Goal: Task Accomplishment & Management: Manage account settings

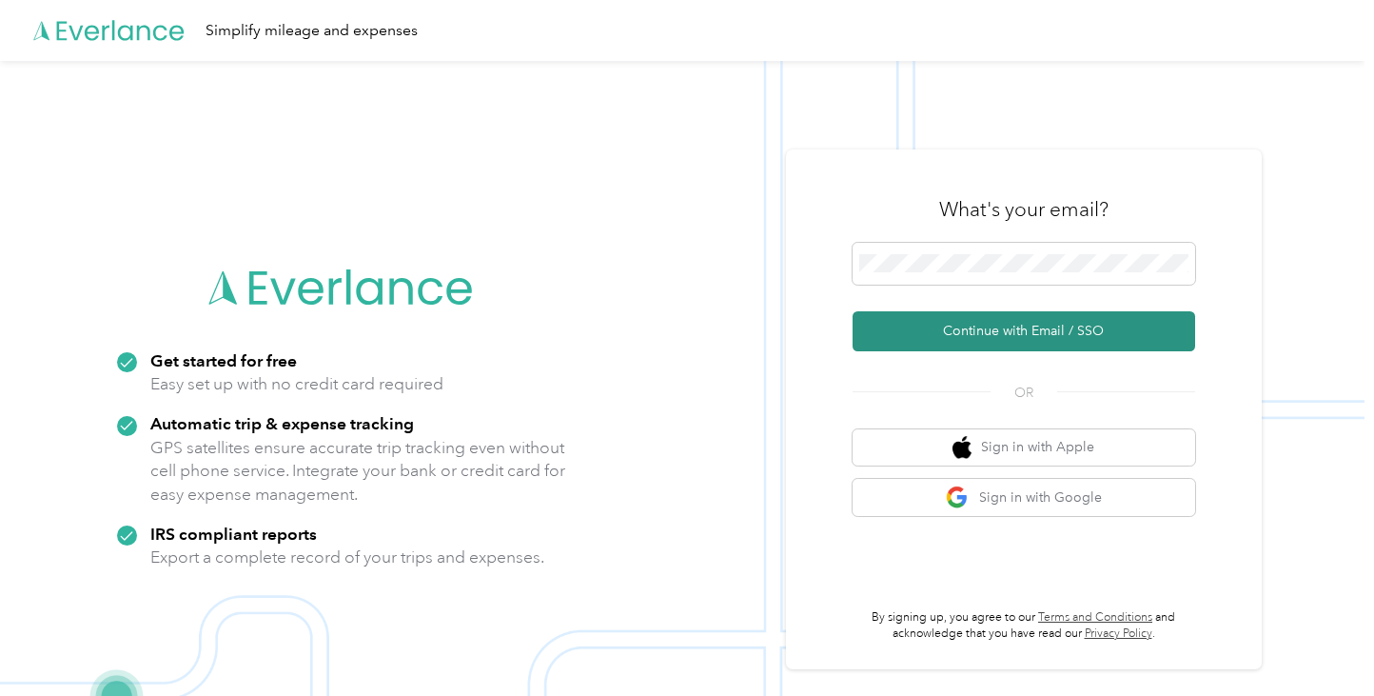
click at [1023, 330] on button "Continue with Email / SSO" at bounding box center [1024, 331] width 343 height 40
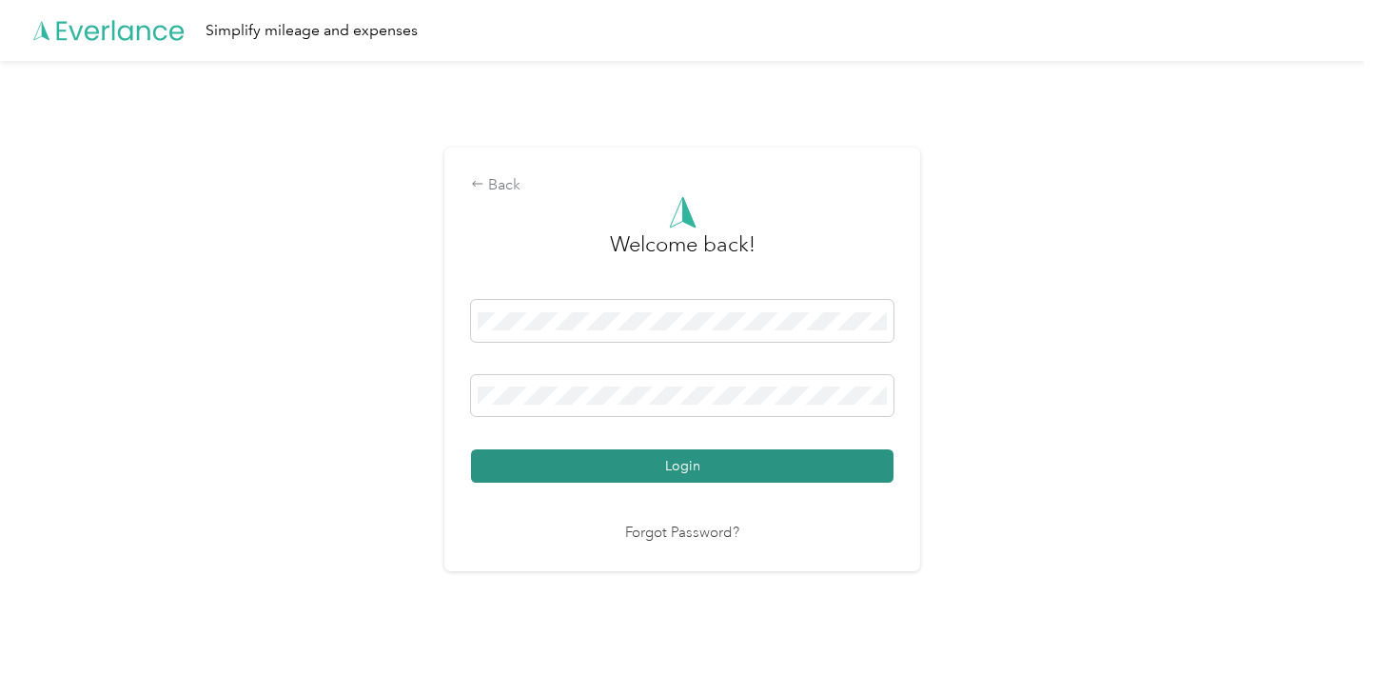
click at [675, 477] on button "Login" at bounding box center [682, 465] width 423 height 33
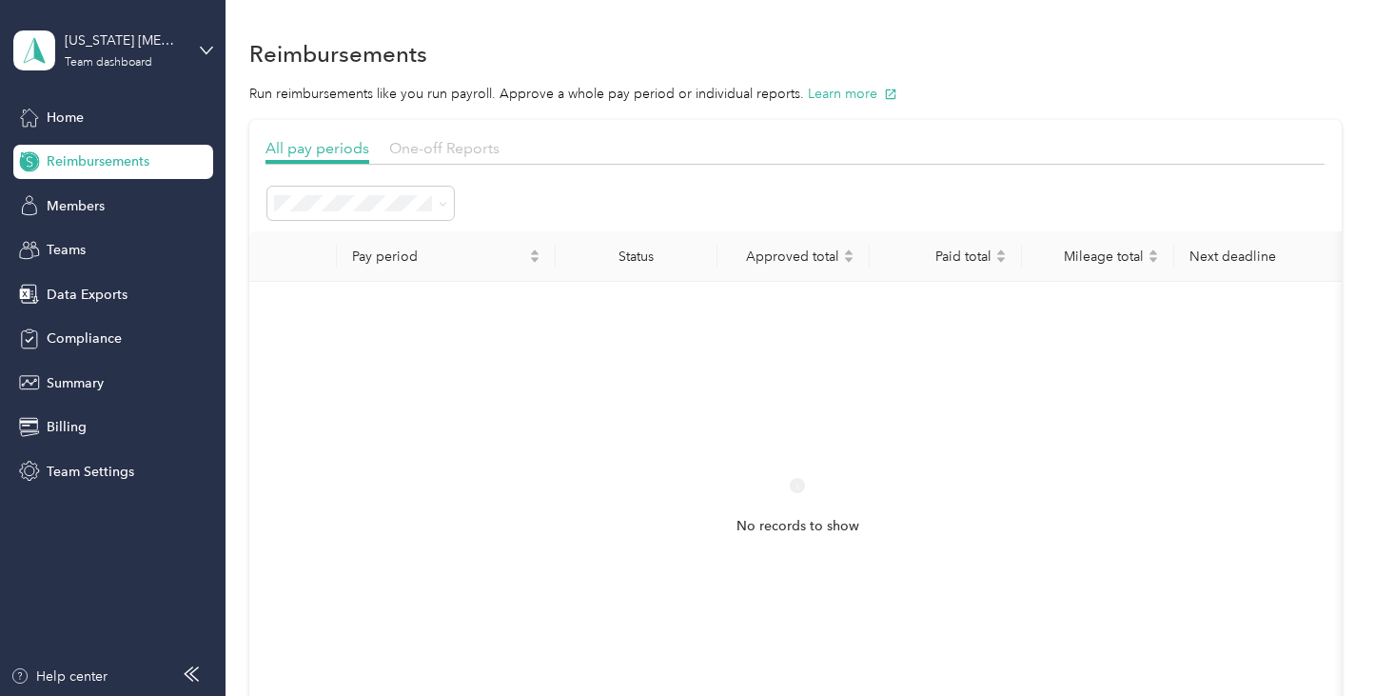
click at [409, 146] on span "One-off Reports" at bounding box center [444, 148] width 110 height 18
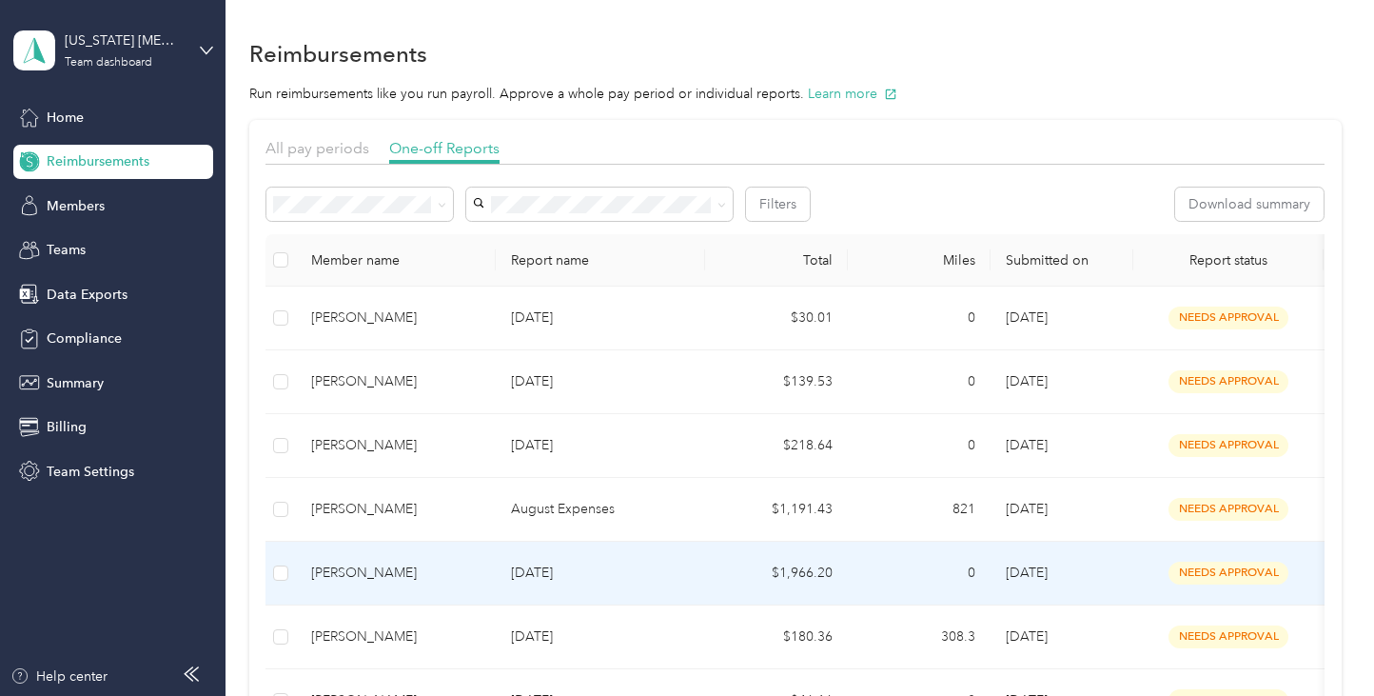
click at [673, 579] on p "[DATE]" at bounding box center [600, 573] width 179 height 21
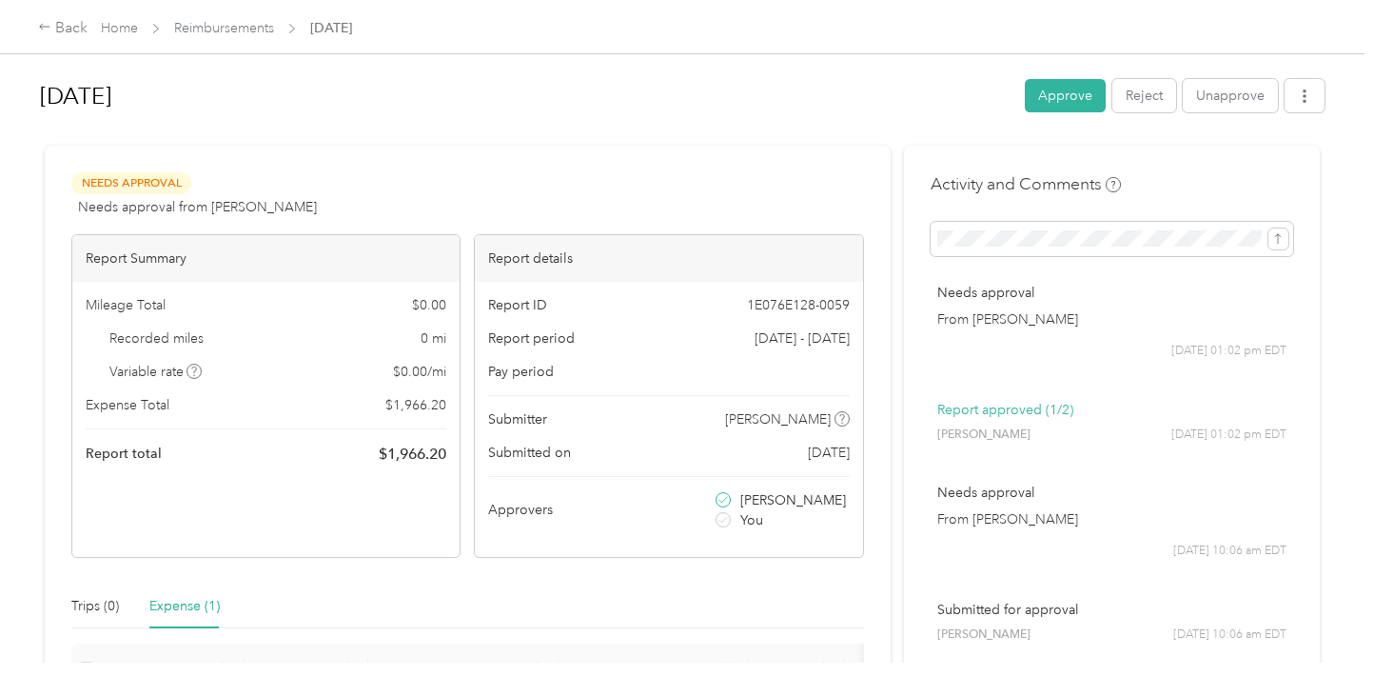
scroll to position [156, 0]
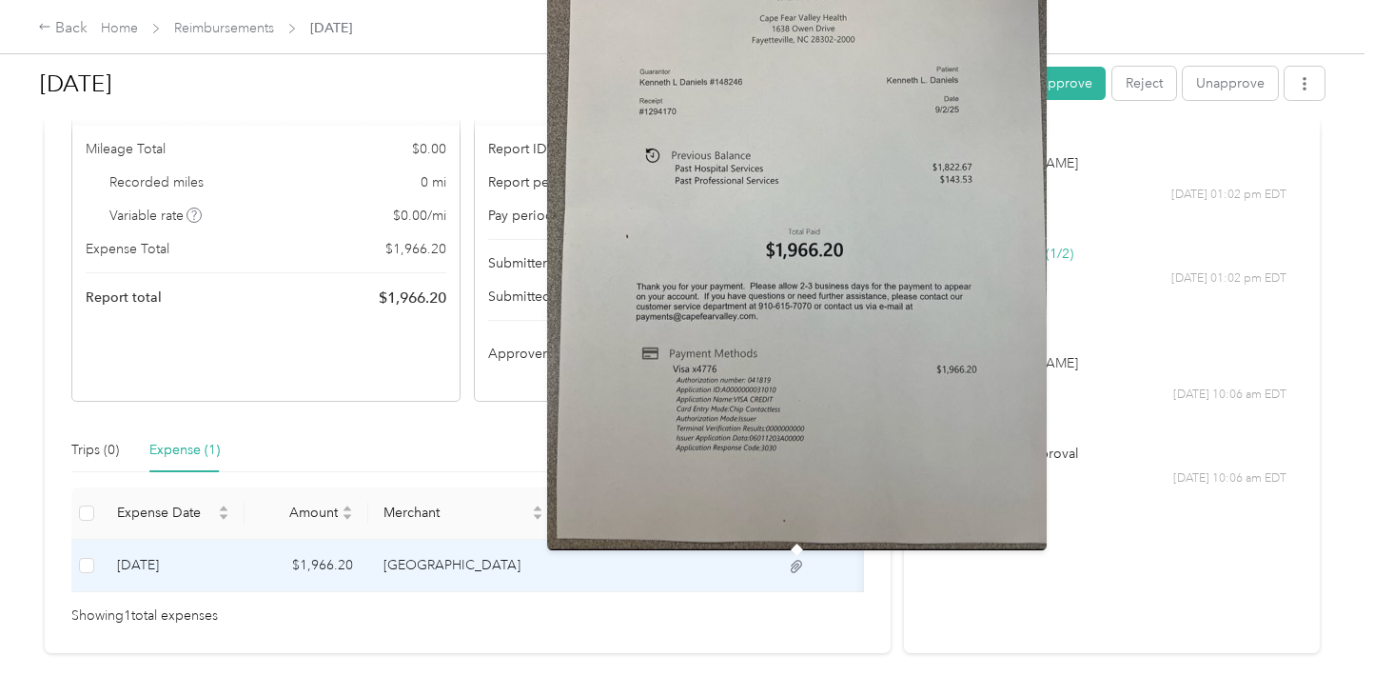
click at [796, 573] on icon at bounding box center [796, 566] width 17 height 17
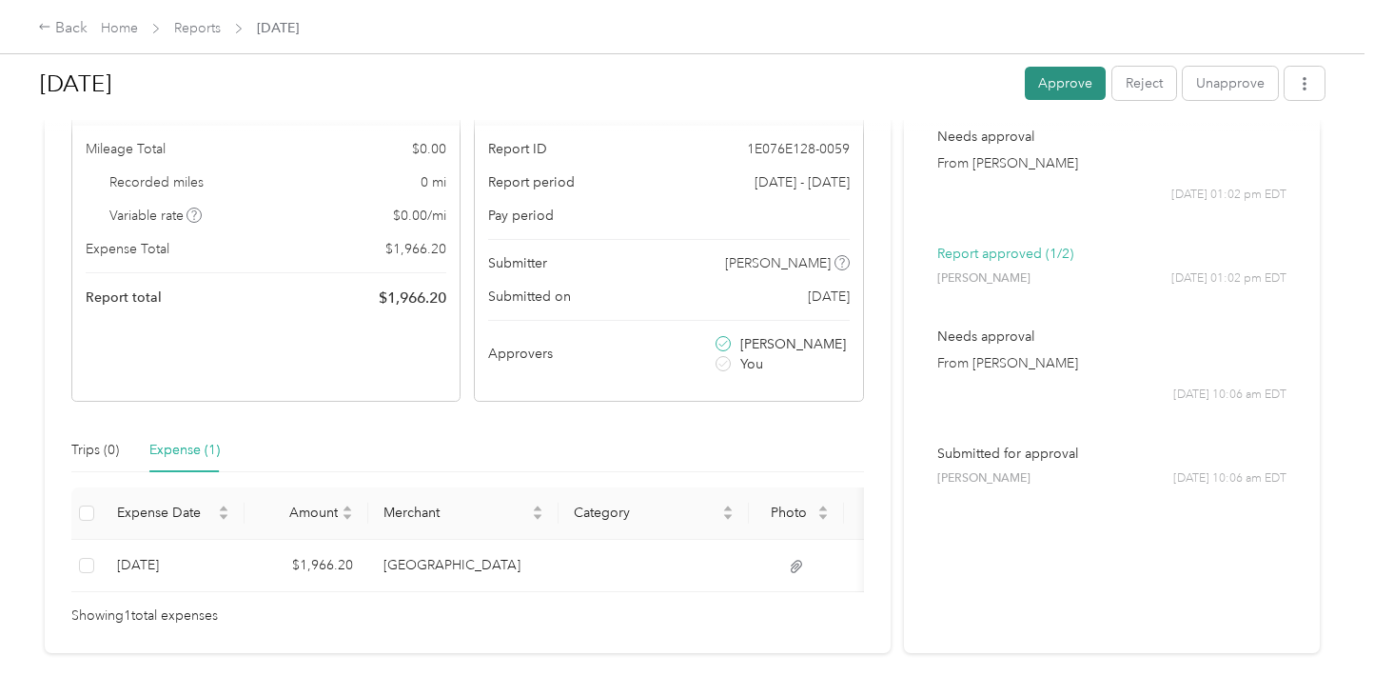
click at [1066, 79] on button "Approve" at bounding box center [1065, 83] width 81 height 33
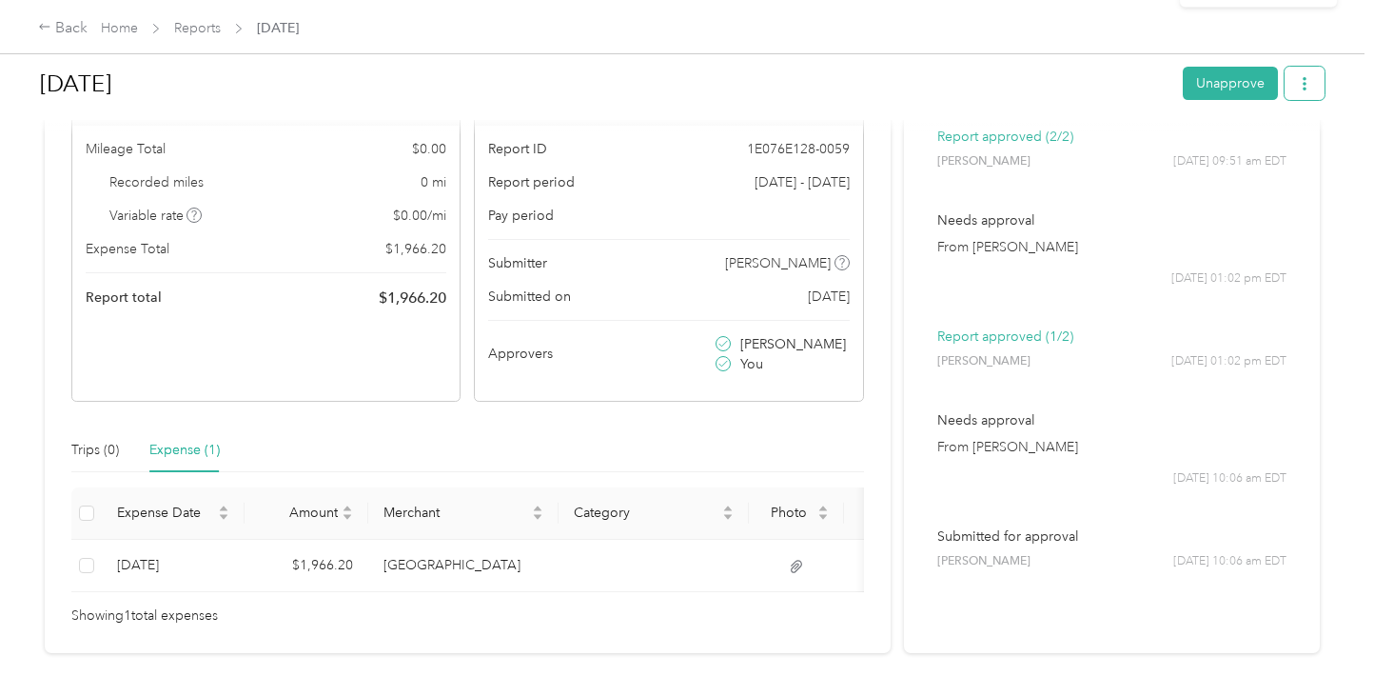
click at [1310, 81] on icon "button" at bounding box center [1304, 83] width 13 height 13
click at [1248, 156] on span "Download" at bounding box center [1255, 154] width 63 height 20
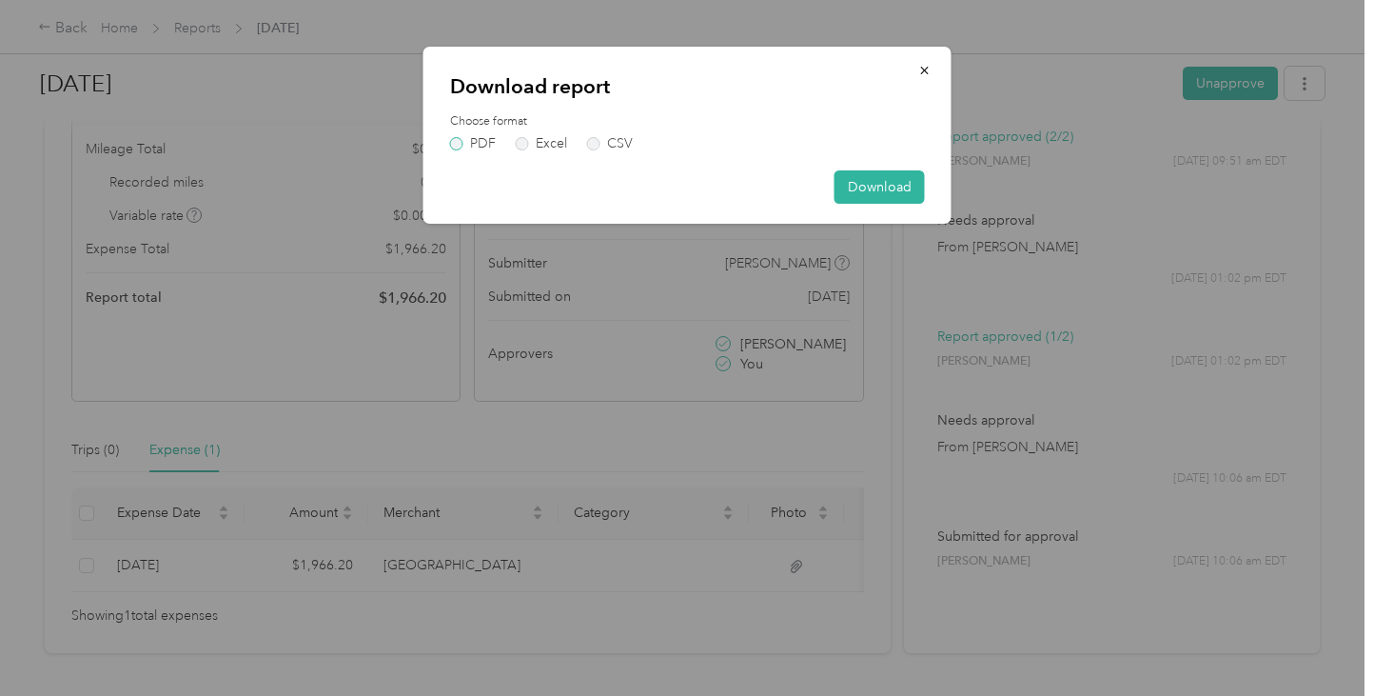
click at [456, 146] on label "PDF" at bounding box center [473, 143] width 46 height 13
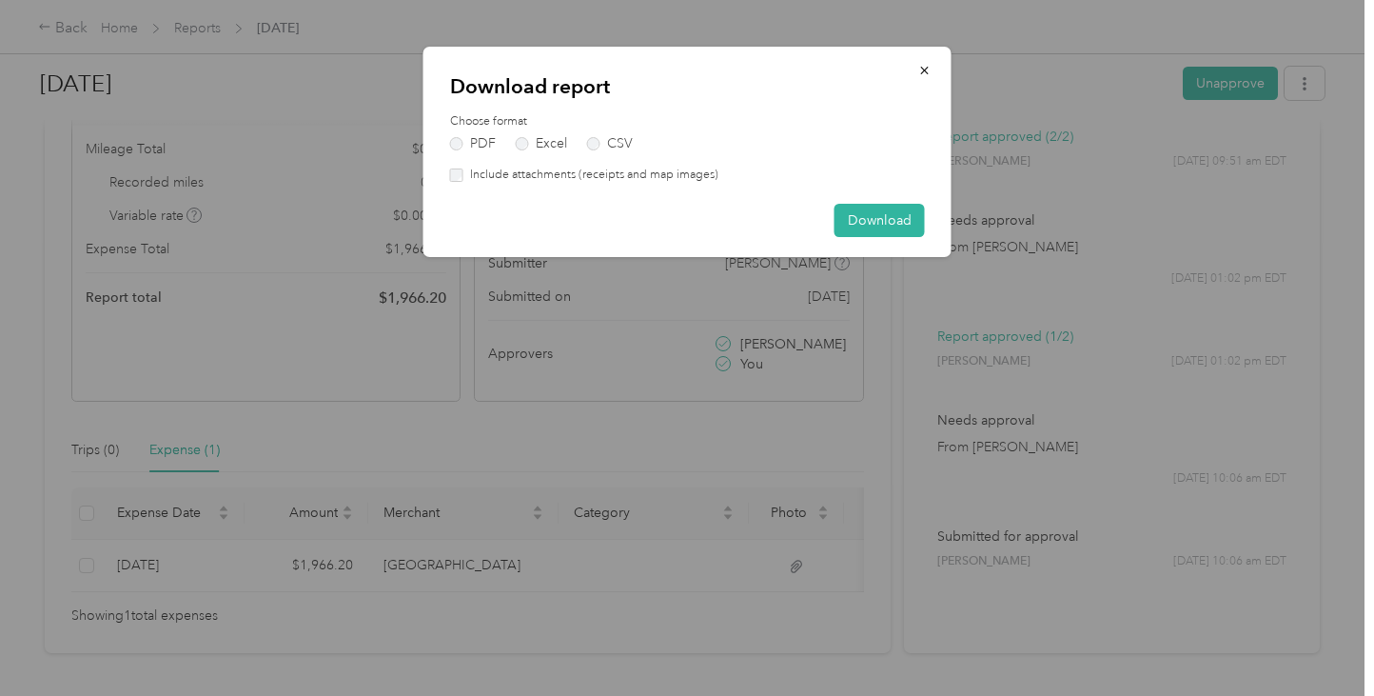
click at [471, 175] on label "Include attachments (receipts and map images)" at bounding box center [591, 175] width 255 height 17
click at [862, 209] on button "Download" at bounding box center [880, 220] width 90 height 33
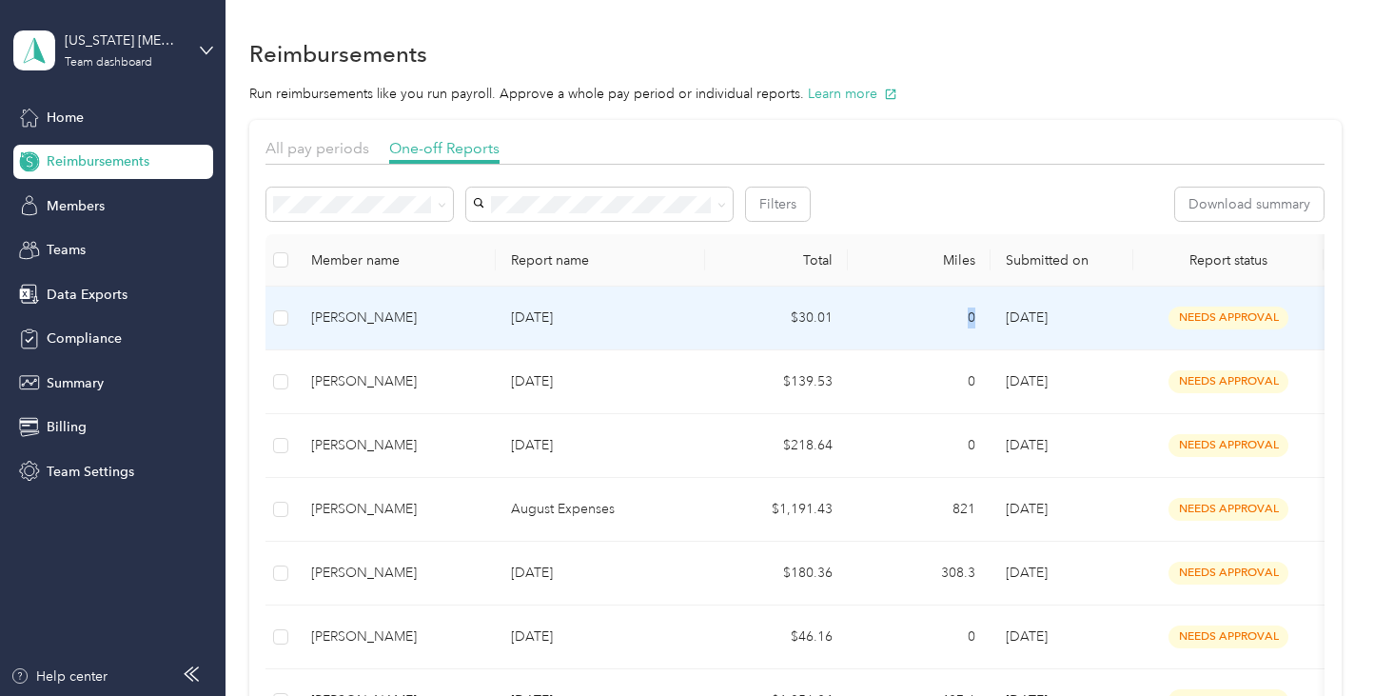
click at [912, 296] on td "0" at bounding box center [919, 319] width 143 height 64
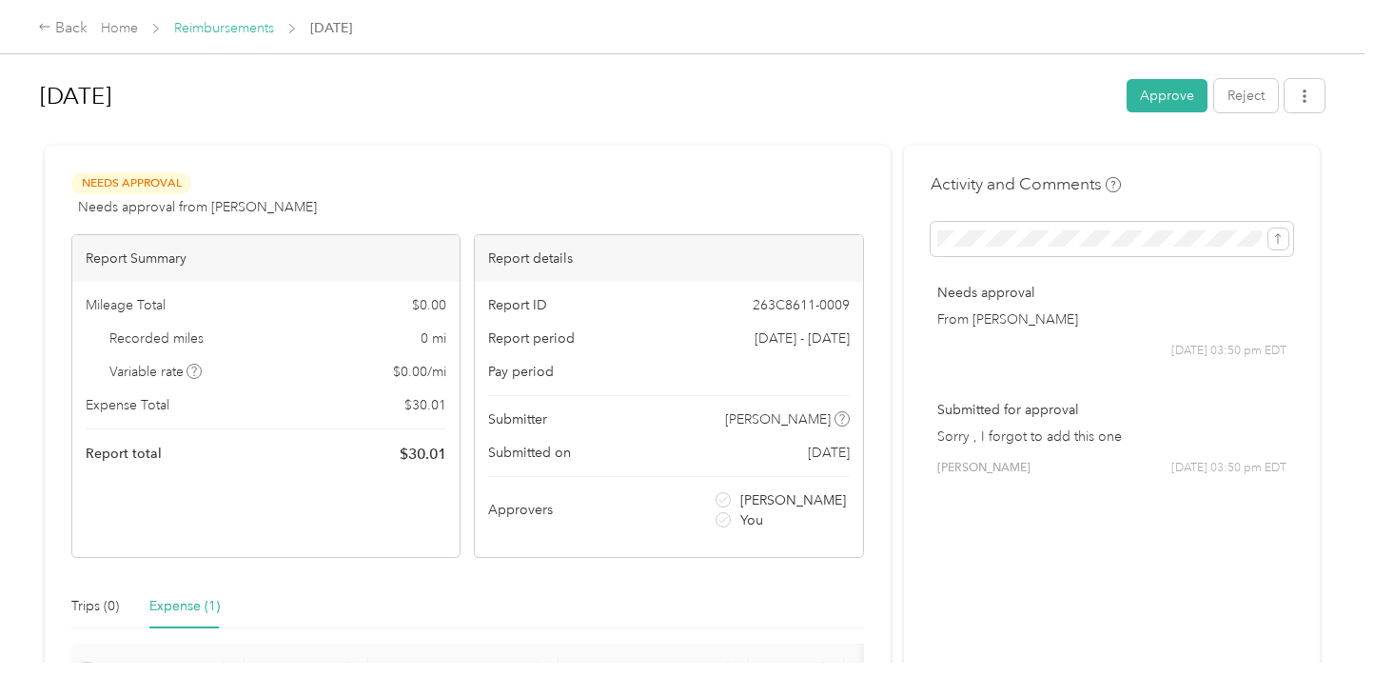
click at [184, 25] on link "Reimbursements" at bounding box center [224, 28] width 100 height 16
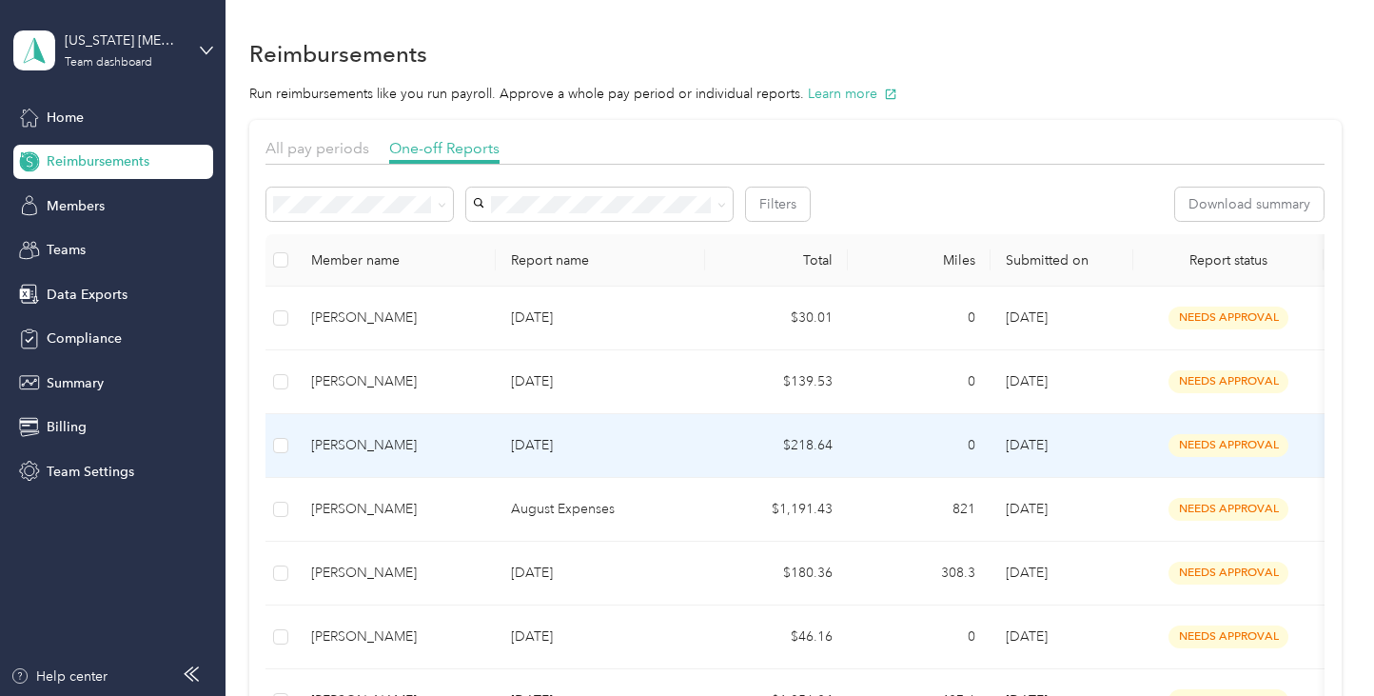
click at [1124, 443] on td "[DATE]" at bounding box center [1062, 446] width 143 height 64
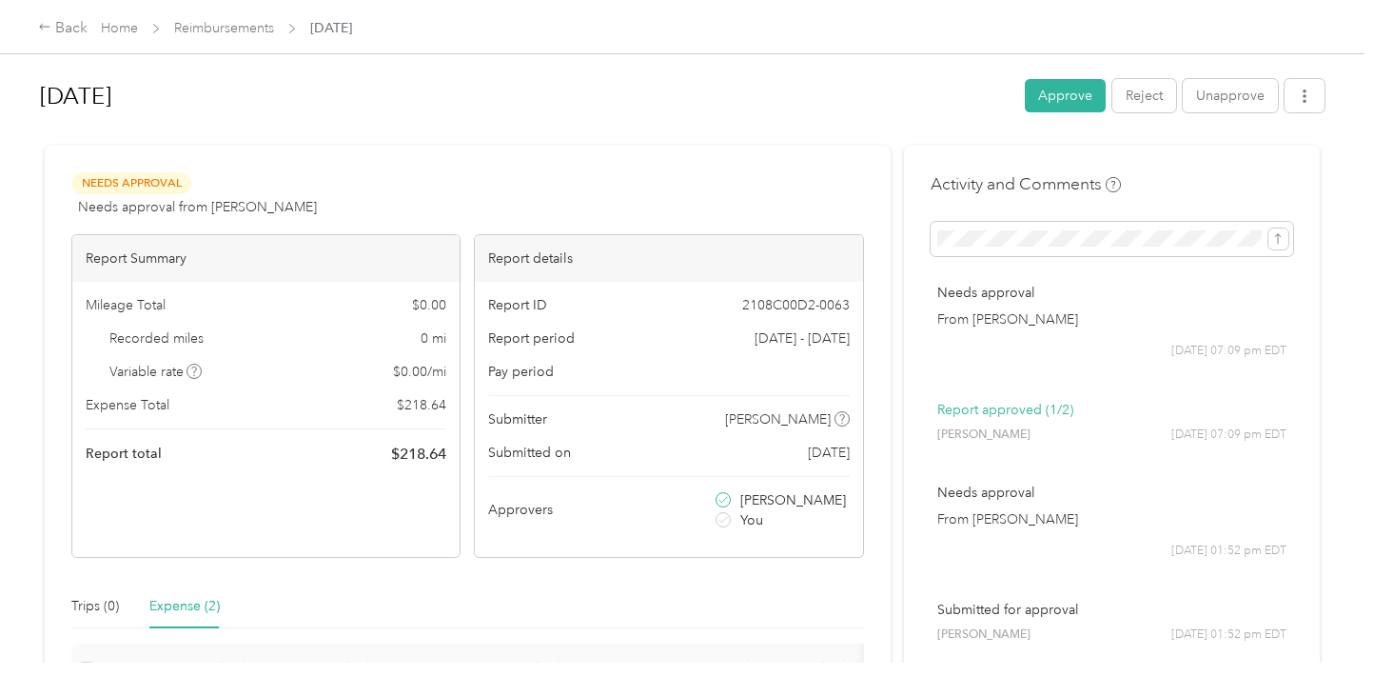
scroll to position [275, 0]
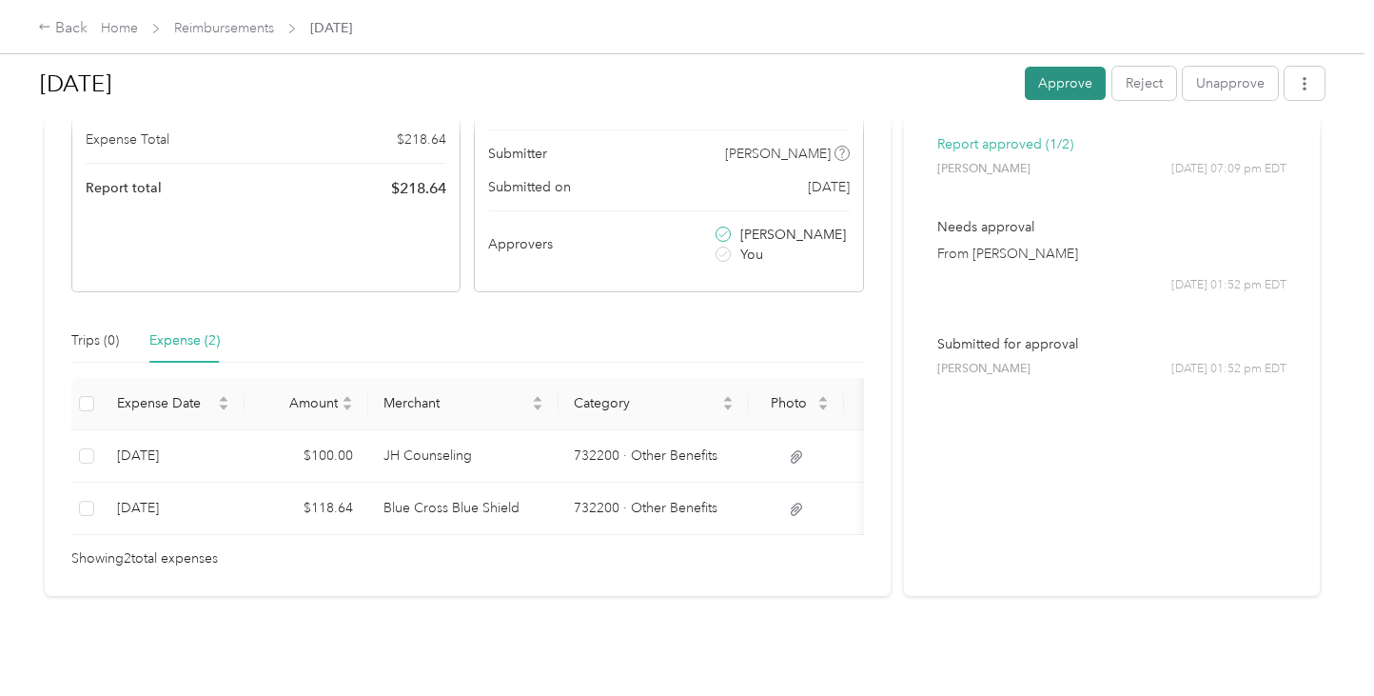
click at [1065, 82] on button "Approve" at bounding box center [1065, 83] width 81 height 33
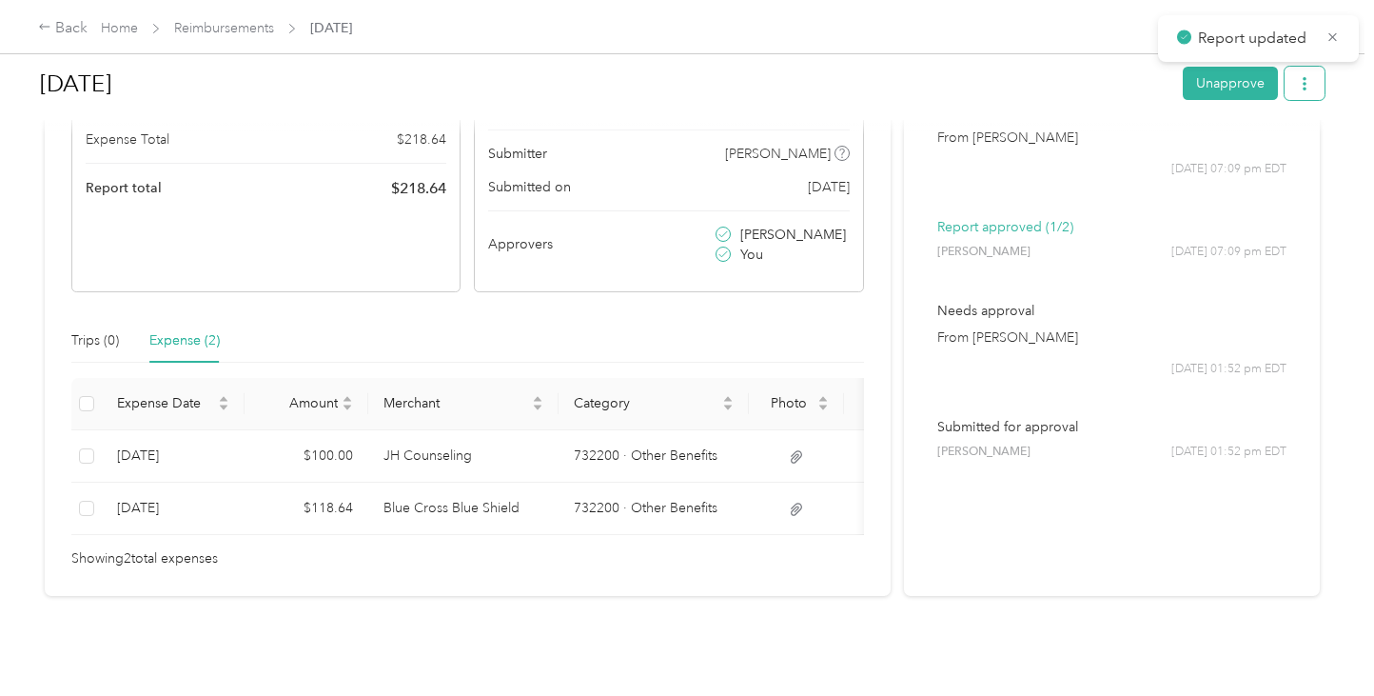
click at [1321, 75] on button "button" at bounding box center [1305, 83] width 40 height 33
click at [1276, 147] on span "Download" at bounding box center [1255, 154] width 63 height 20
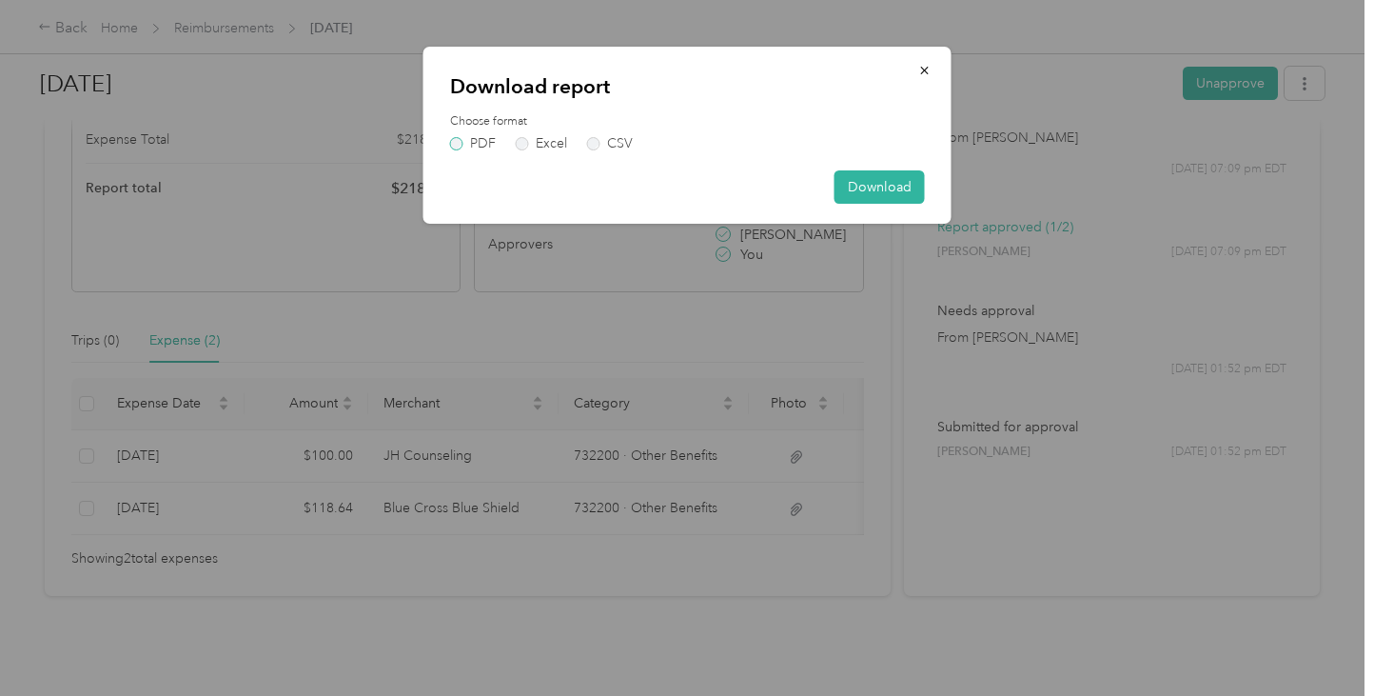
click at [459, 142] on label "PDF" at bounding box center [473, 143] width 46 height 13
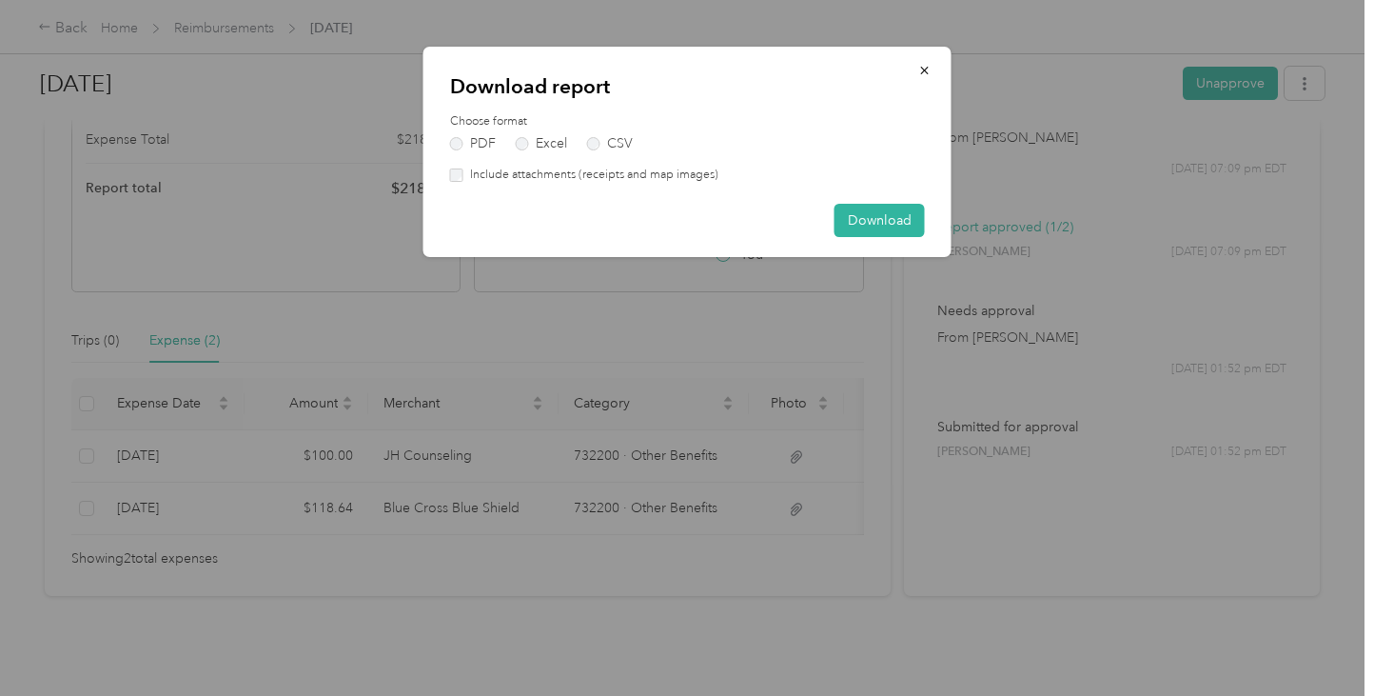
click at [504, 170] on label "Include attachments (receipts and map images)" at bounding box center [591, 175] width 255 height 17
click at [876, 218] on button "Download" at bounding box center [880, 220] width 90 height 33
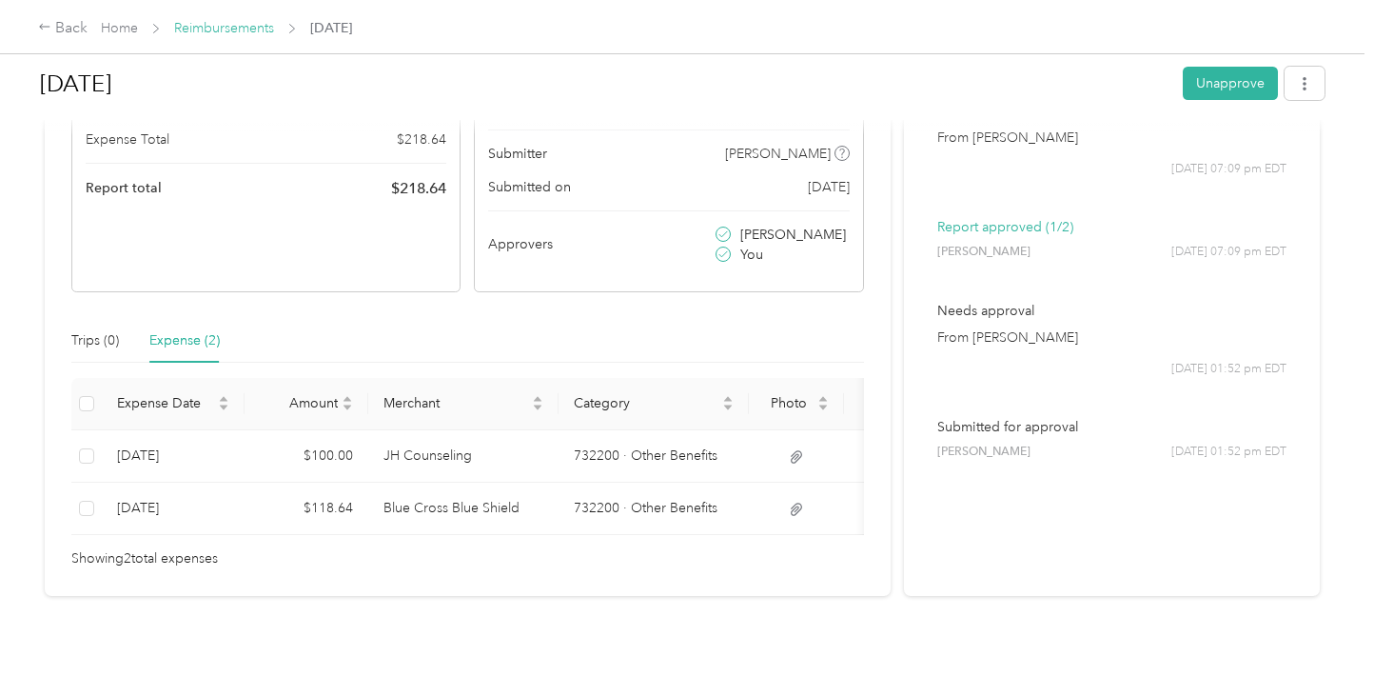
click at [221, 31] on link "Reimbursements" at bounding box center [224, 28] width 100 height 16
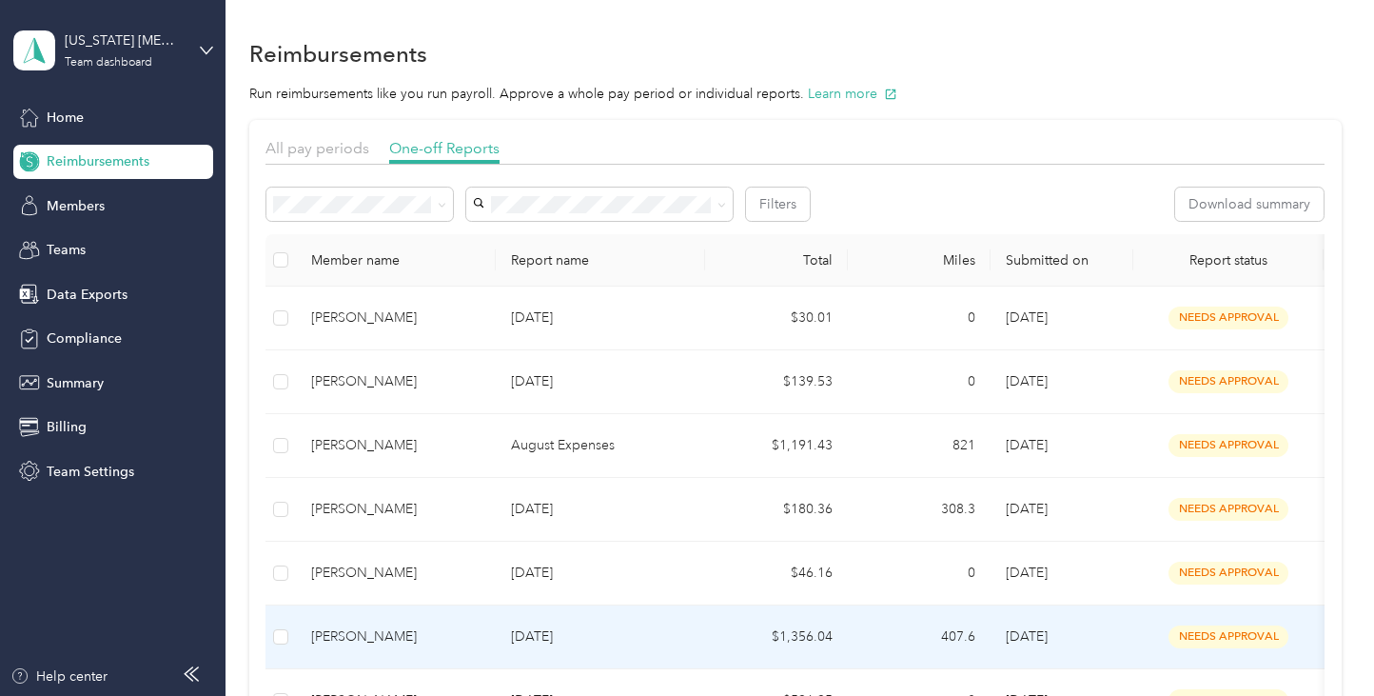
click at [660, 636] on p "[DATE]" at bounding box center [600, 636] width 179 height 21
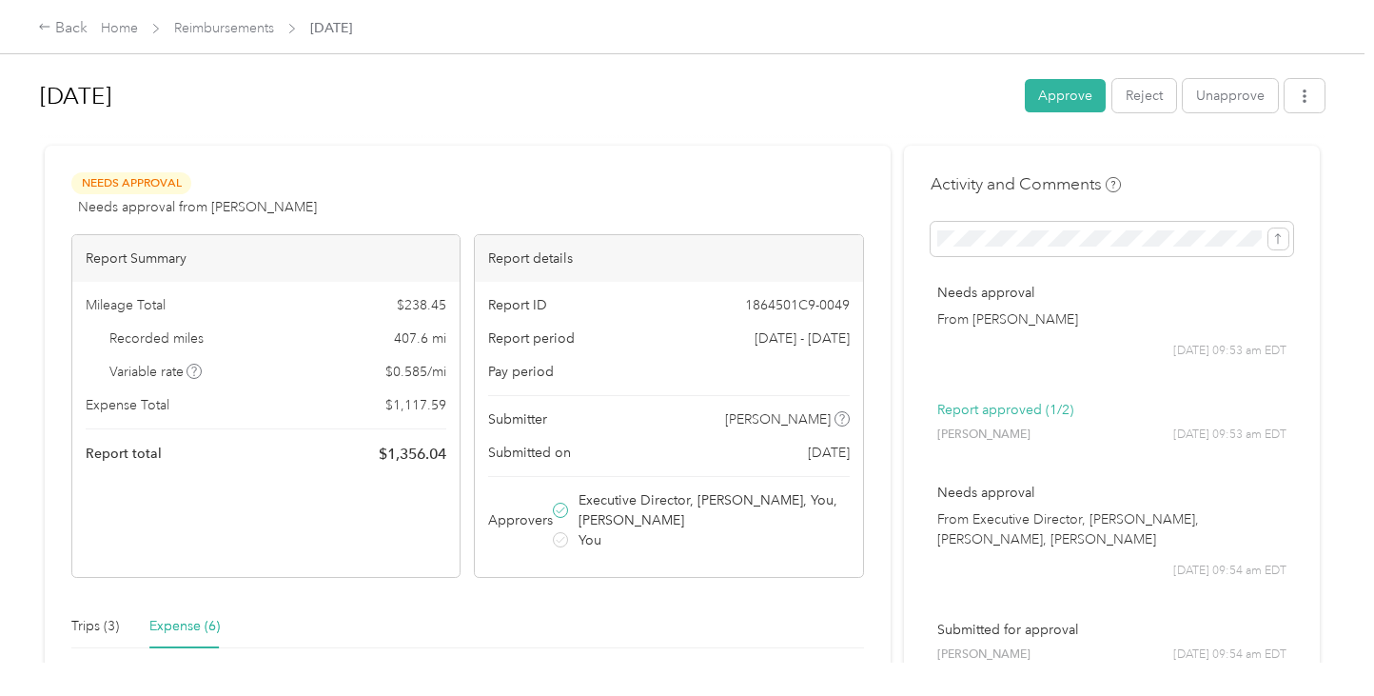
scroll to position [504, 0]
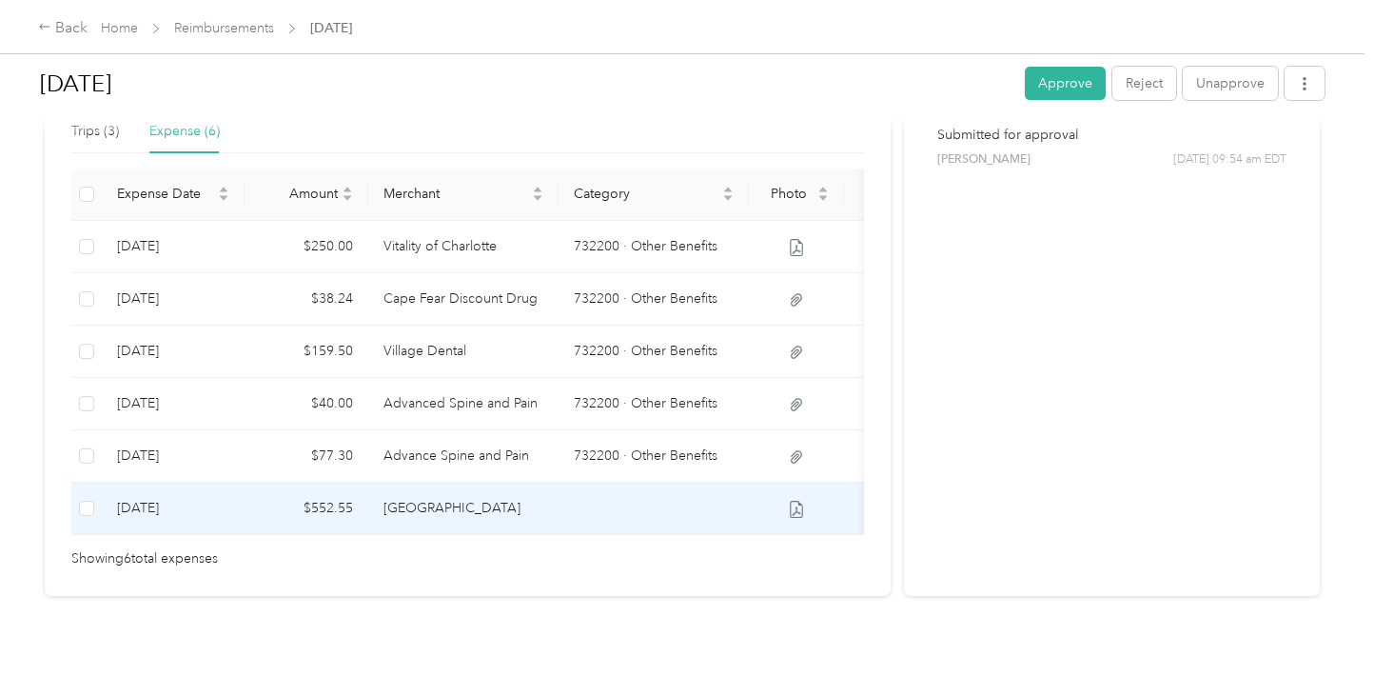
click at [477, 499] on td "[GEOGRAPHIC_DATA]" at bounding box center [463, 509] width 190 height 52
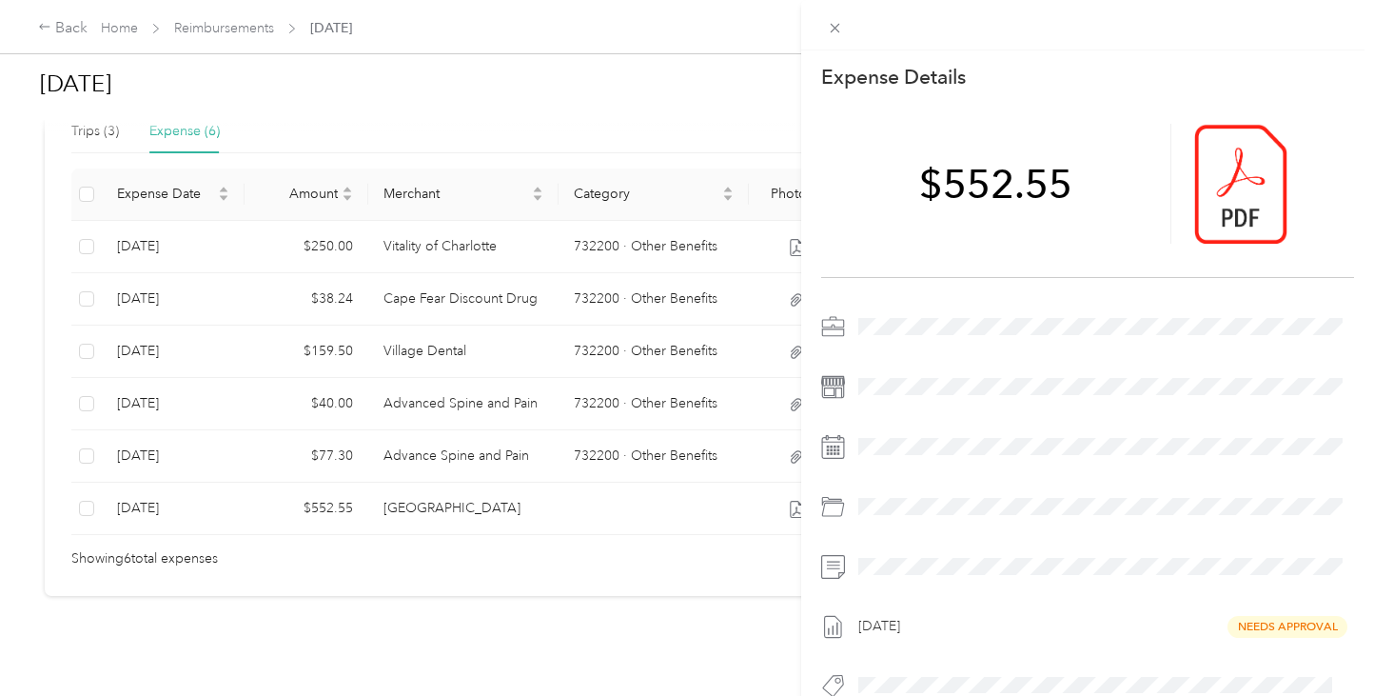
click at [872, 501] on div at bounding box center [1103, 506] width 503 height 30
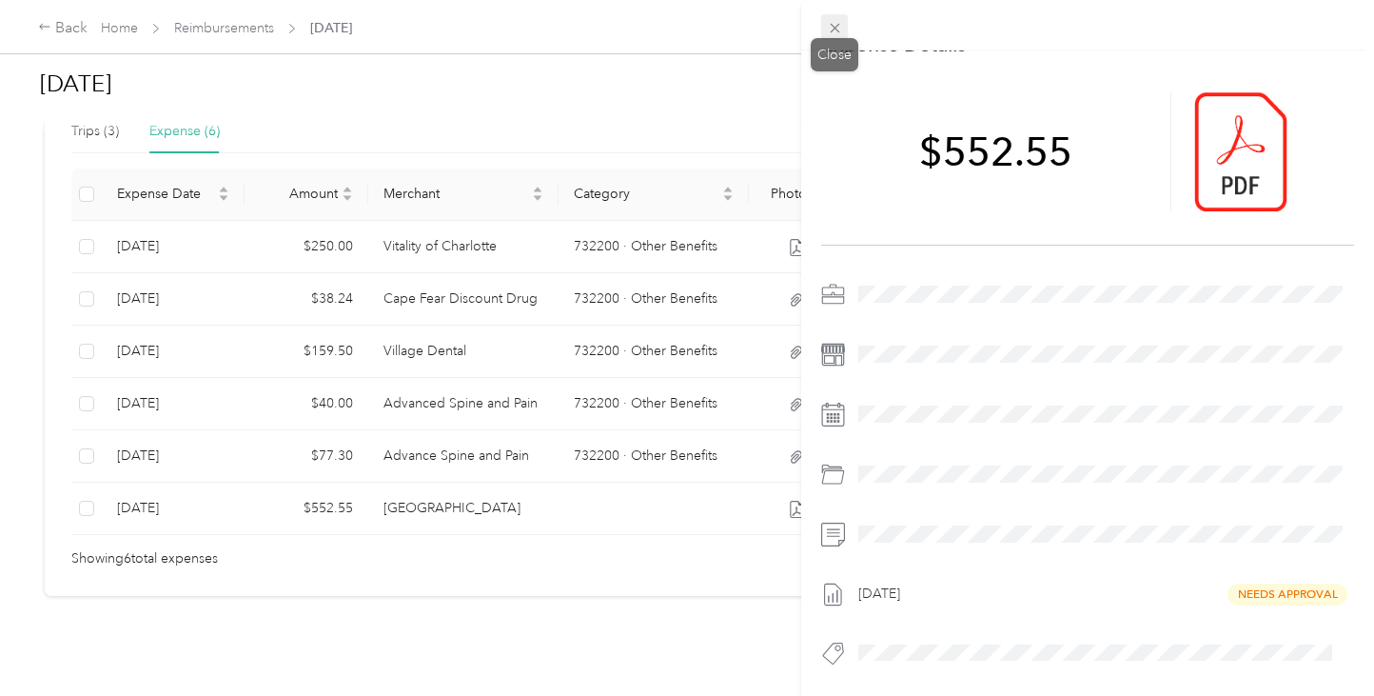
click at [838, 26] on icon at bounding box center [835, 29] width 10 height 10
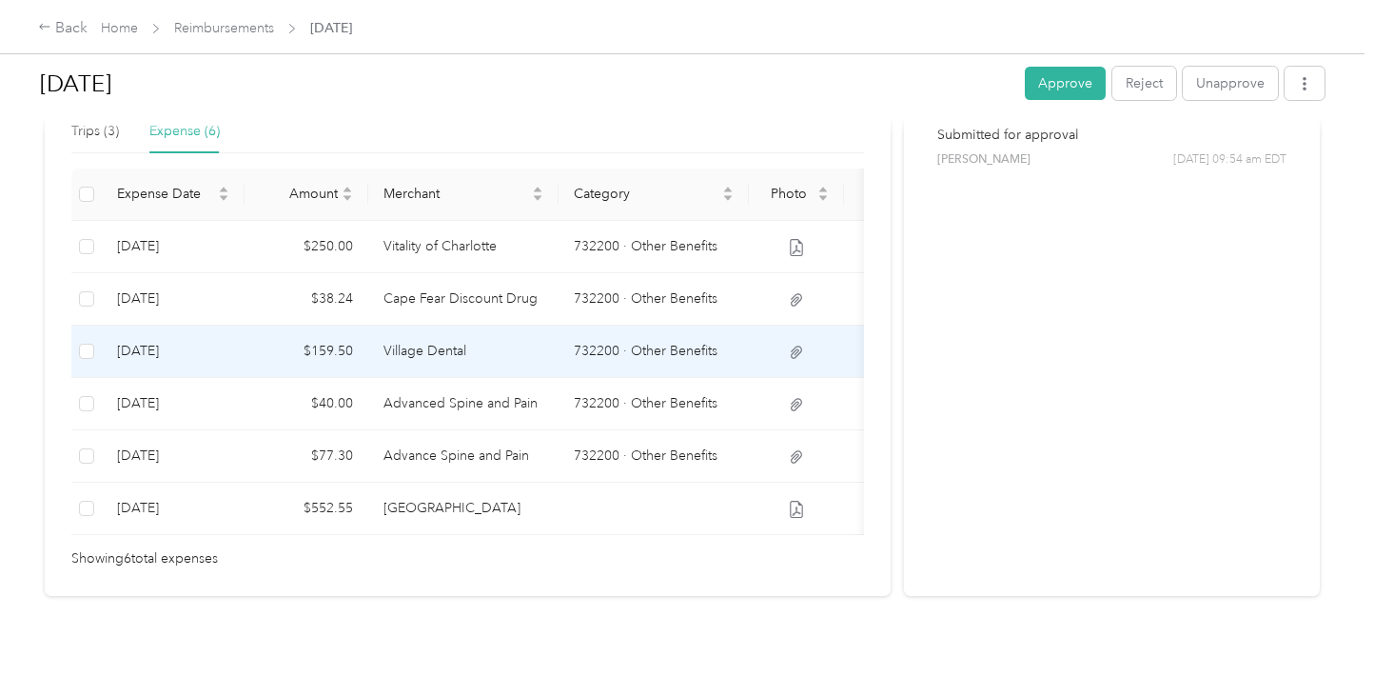
scroll to position [0, 0]
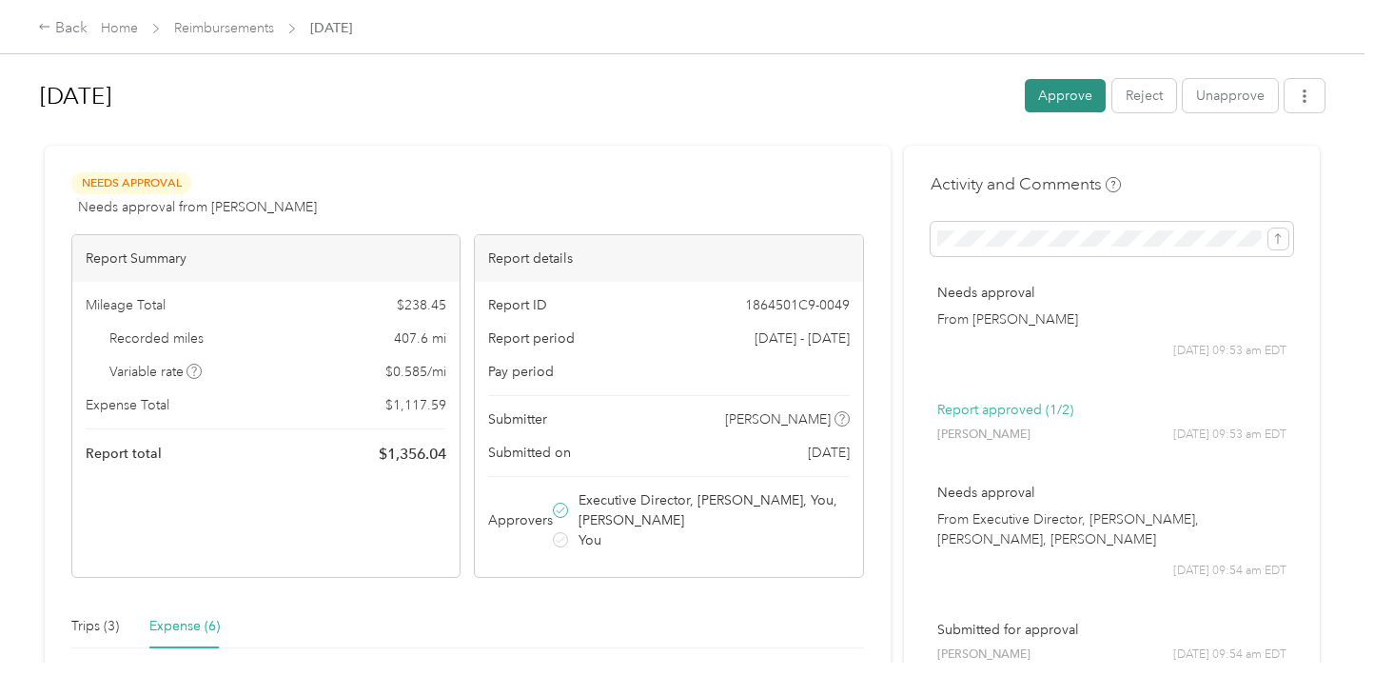
click at [1057, 90] on button "Approve" at bounding box center [1065, 95] width 81 height 33
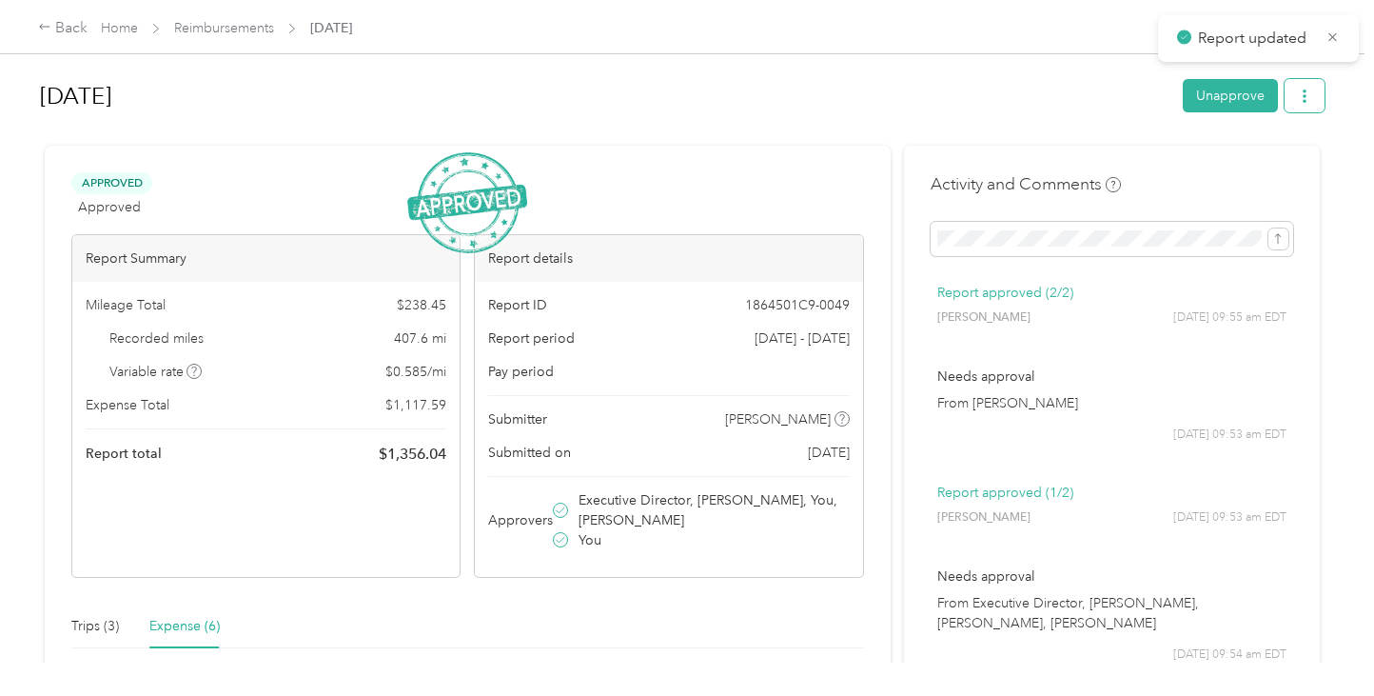
click at [1312, 102] on icon "button" at bounding box center [1304, 95] width 13 height 13
click at [1244, 157] on span "Download" at bounding box center [1255, 166] width 63 height 20
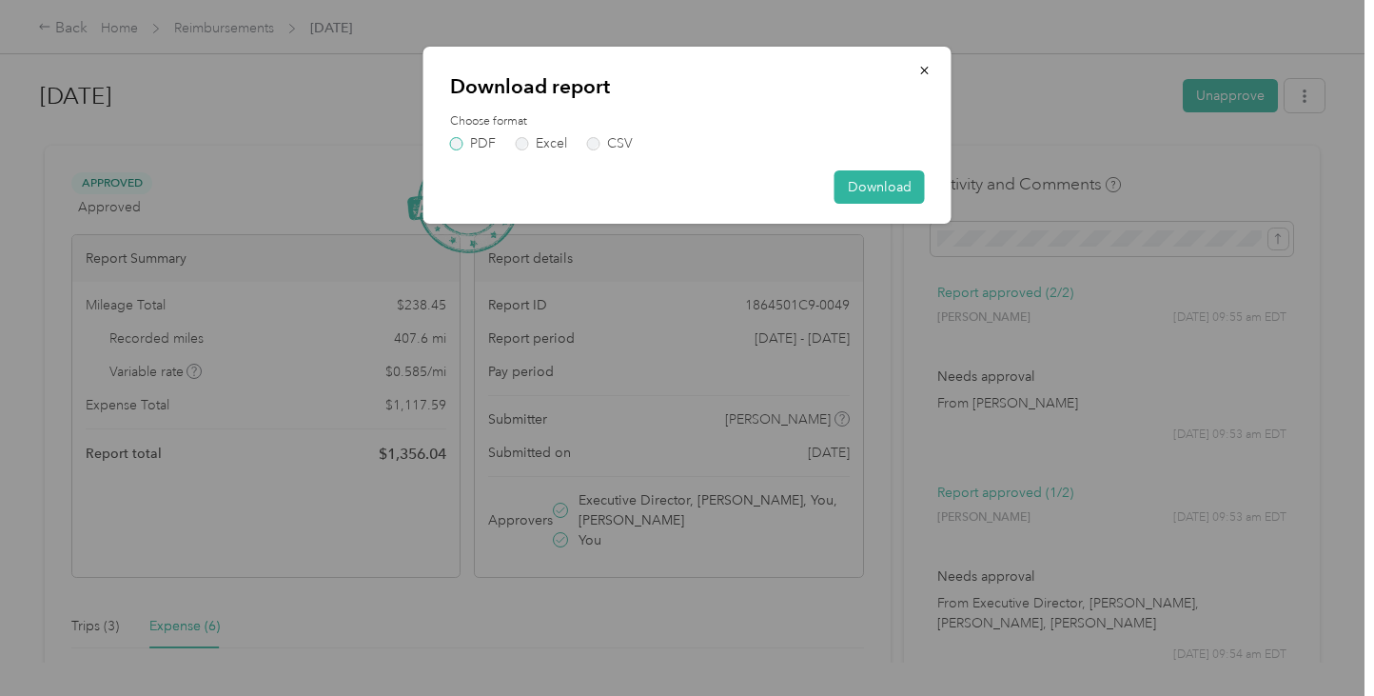
click at [483, 145] on label "PDF" at bounding box center [473, 143] width 46 height 13
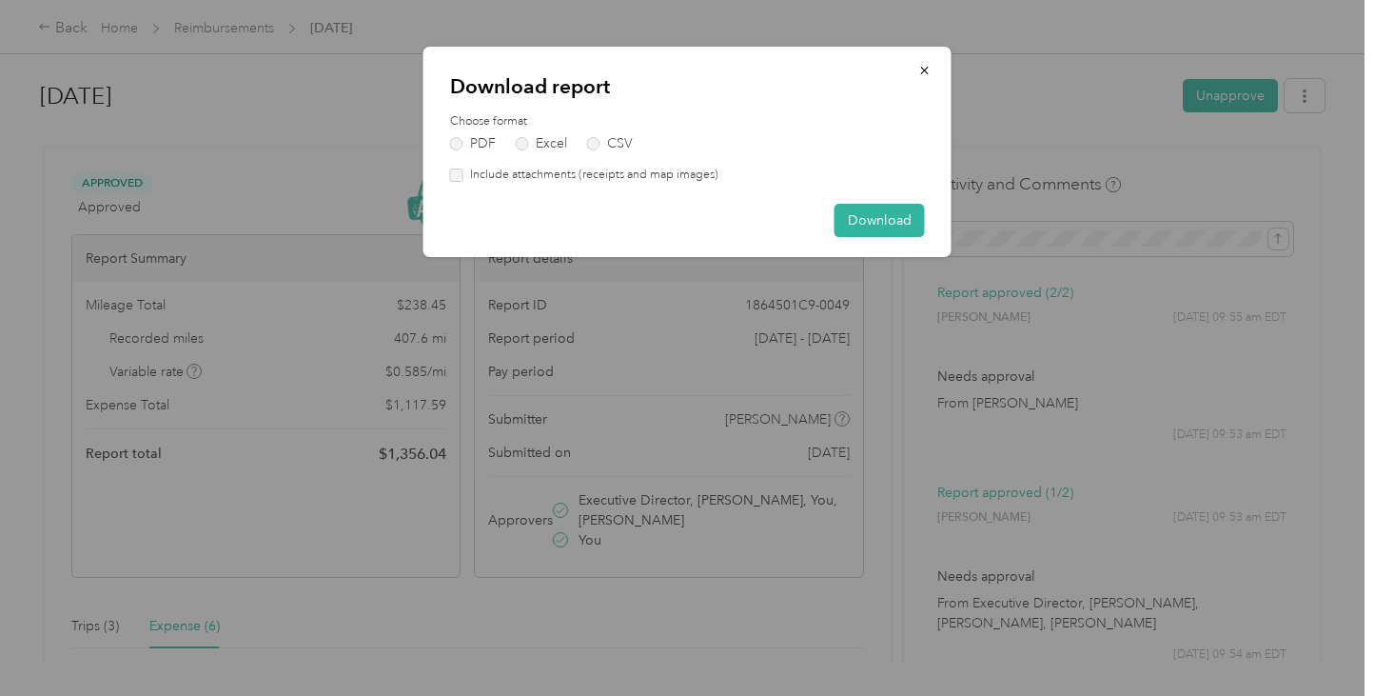
click at [643, 170] on label "Include attachments (receipts and map images)" at bounding box center [591, 175] width 255 height 17
click at [865, 213] on button "Download" at bounding box center [880, 220] width 90 height 33
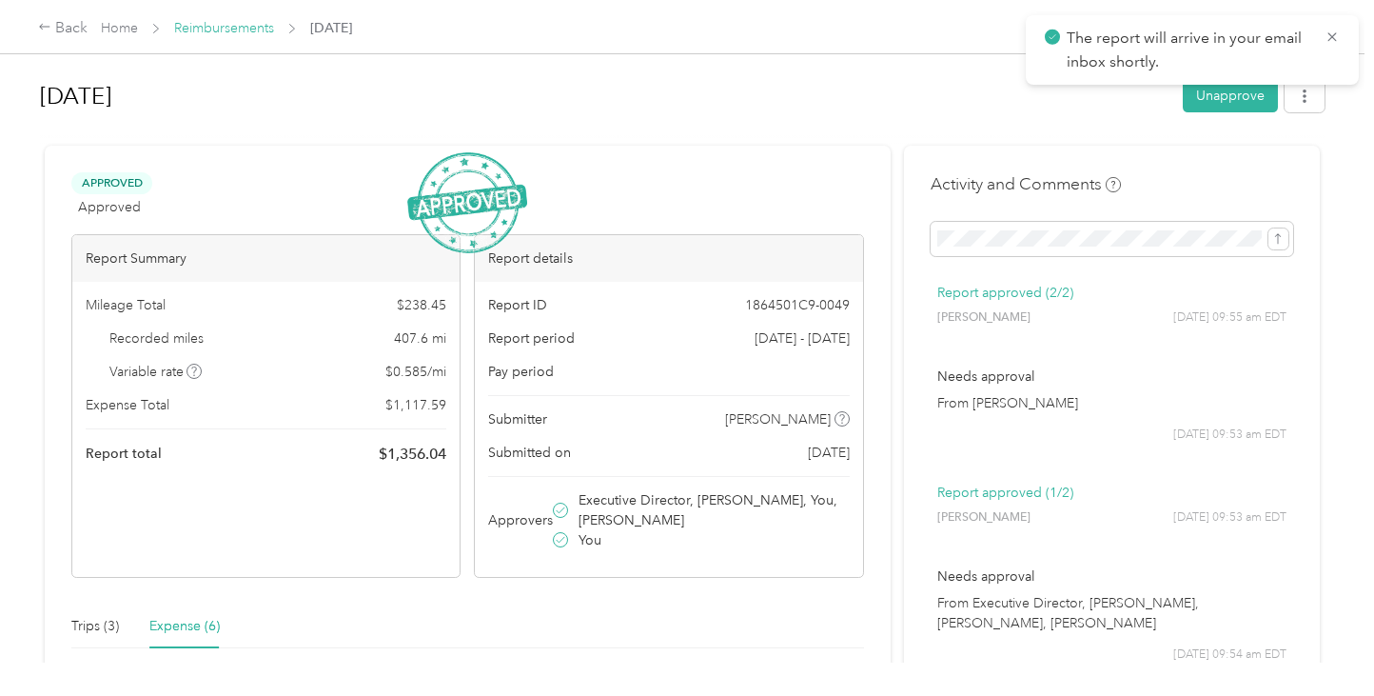
click at [207, 29] on link "Reimbursements" at bounding box center [224, 28] width 100 height 16
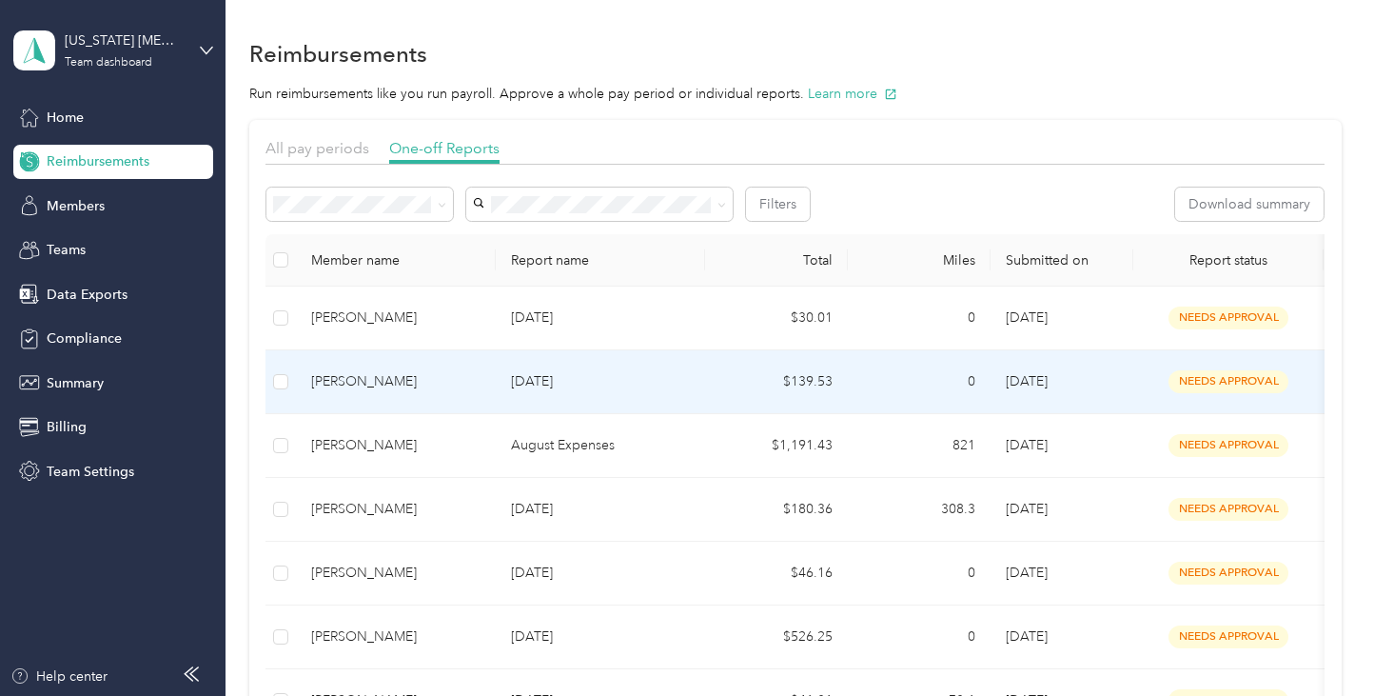
scroll to position [507, 0]
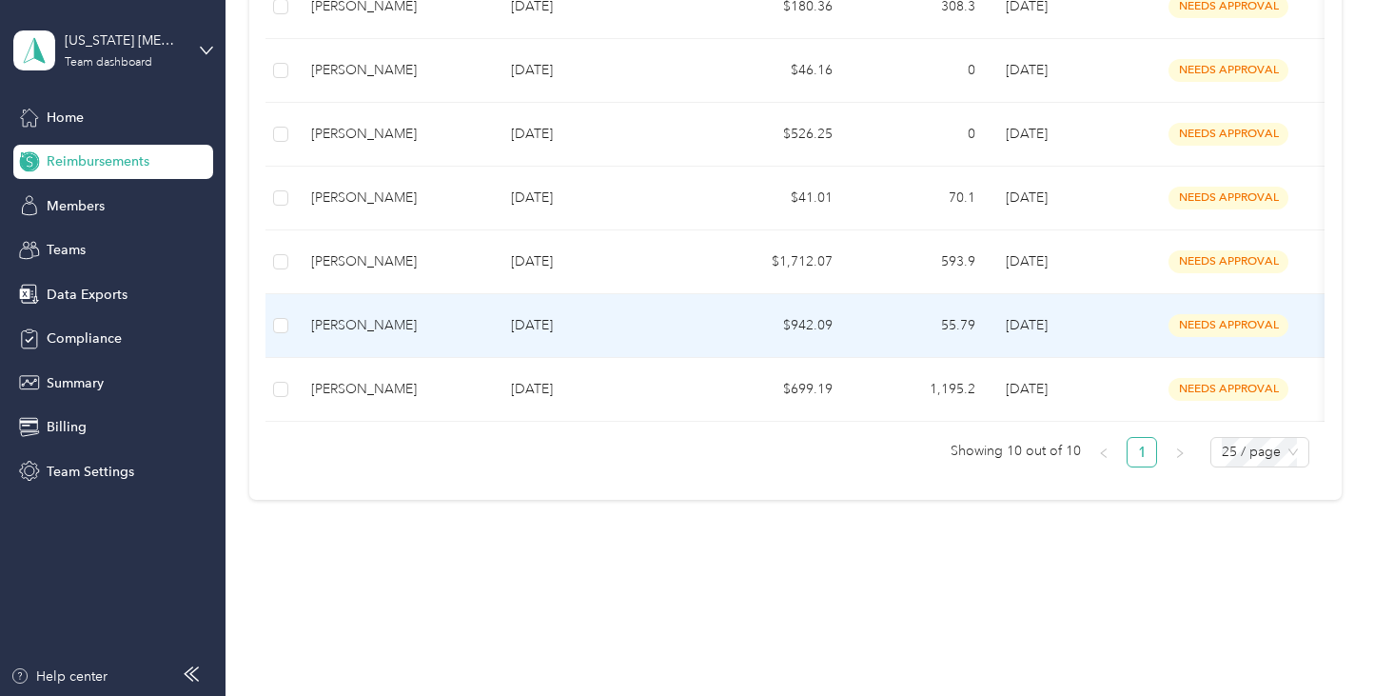
click at [928, 322] on td "55.79" at bounding box center [919, 326] width 143 height 64
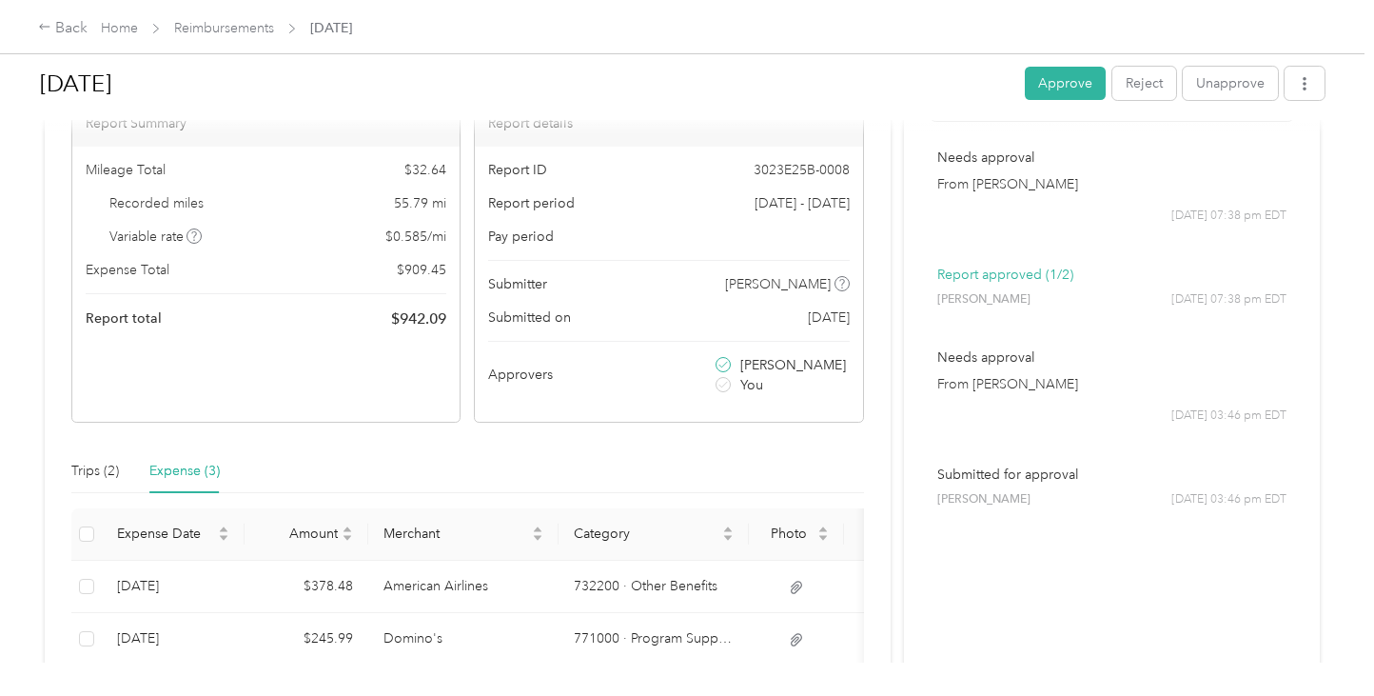
scroll to position [283, 0]
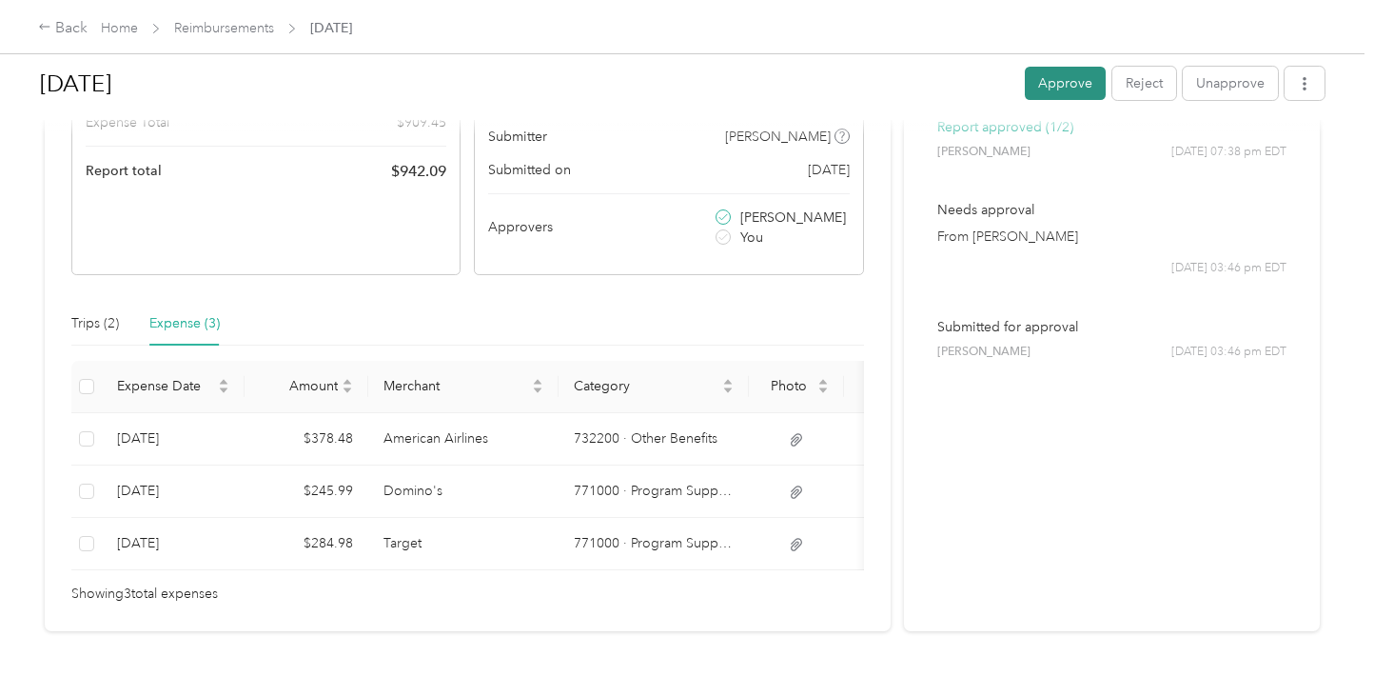
click at [1069, 84] on button "Approve" at bounding box center [1065, 83] width 81 height 33
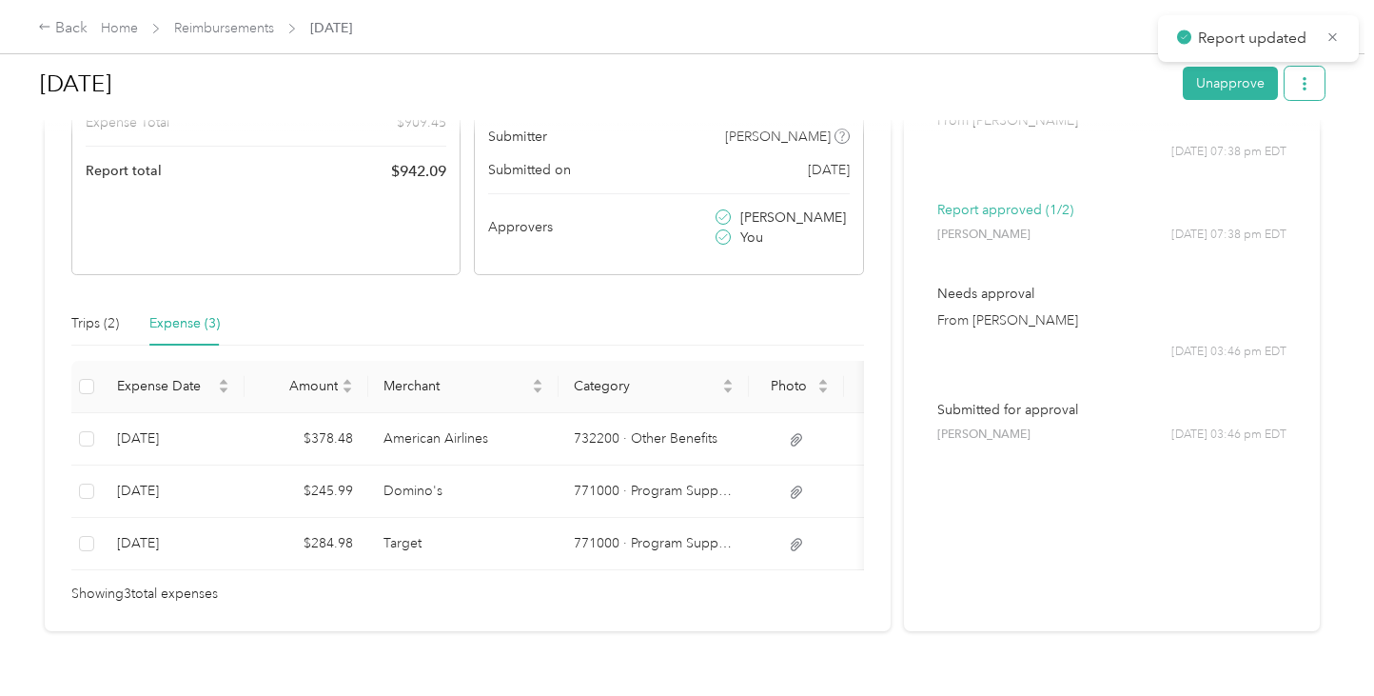
click at [1312, 88] on icon "button" at bounding box center [1304, 83] width 13 height 13
click at [1274, 154] on span "Download" at bounding box center [1255, 154] width 63 height 20
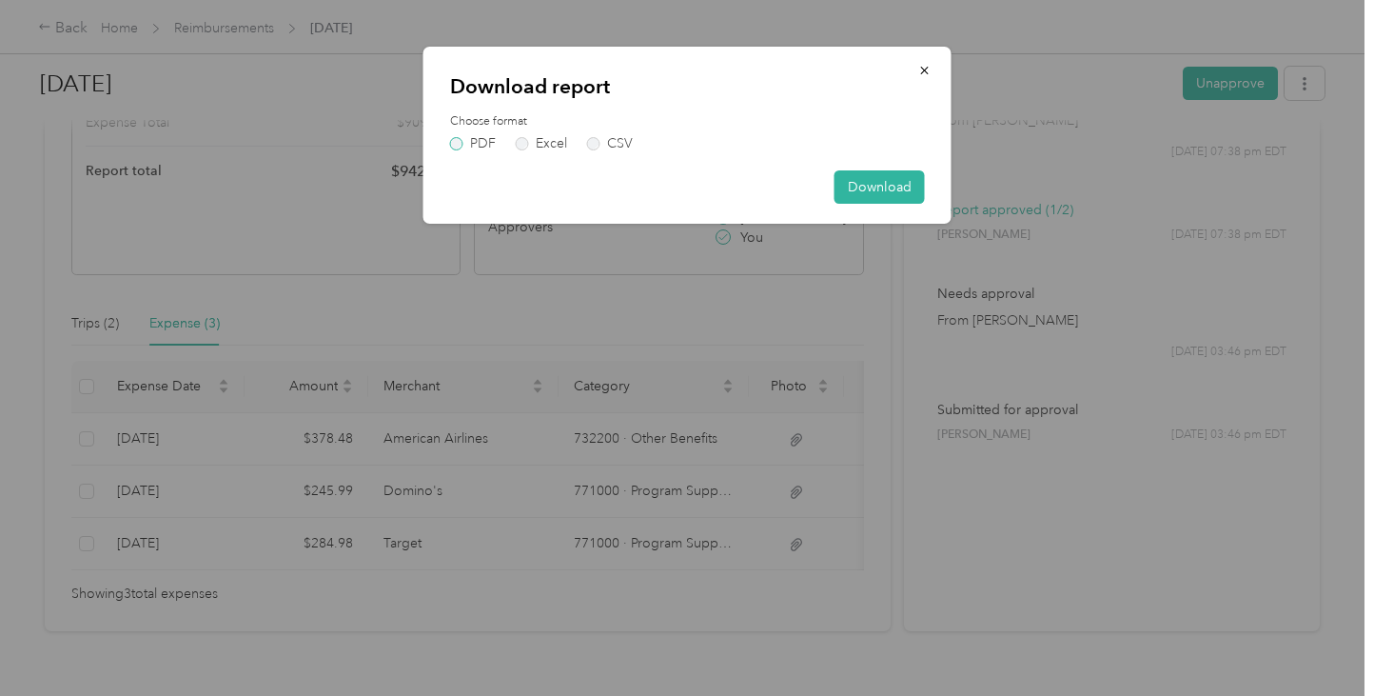
click at [463, 139] on label "PDF" at bounding box center [473, 143] width 46 height 13
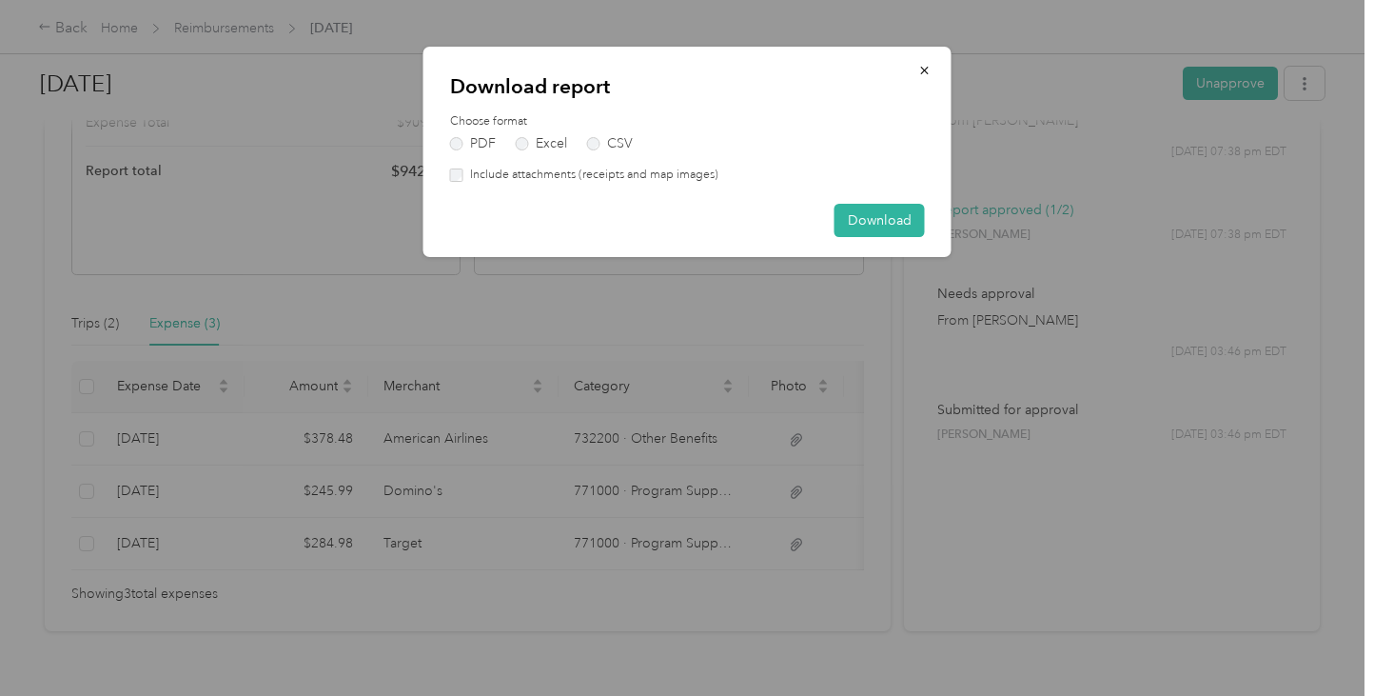
click at [463, 168] on div "Include attachments (receipts and map images)" at bounding box center [687, 175] width 475 height 17
click at [885, 214] on button "Download" at bounding box center [880, 220] width 90 height 33
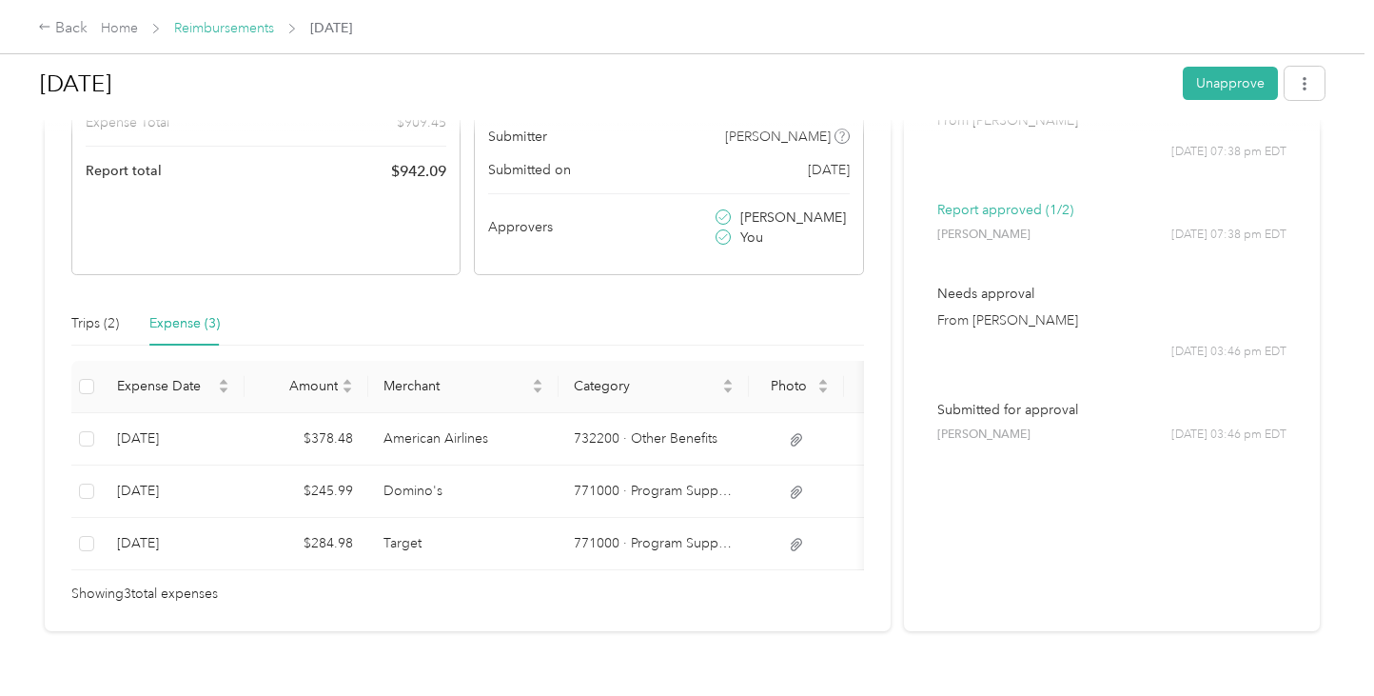
click at [237, 31] on link "Reimbursements" at bounding box center [224, 28] width 100 height 16
